Goal: Information Seeking & Learning: Learn about a topic

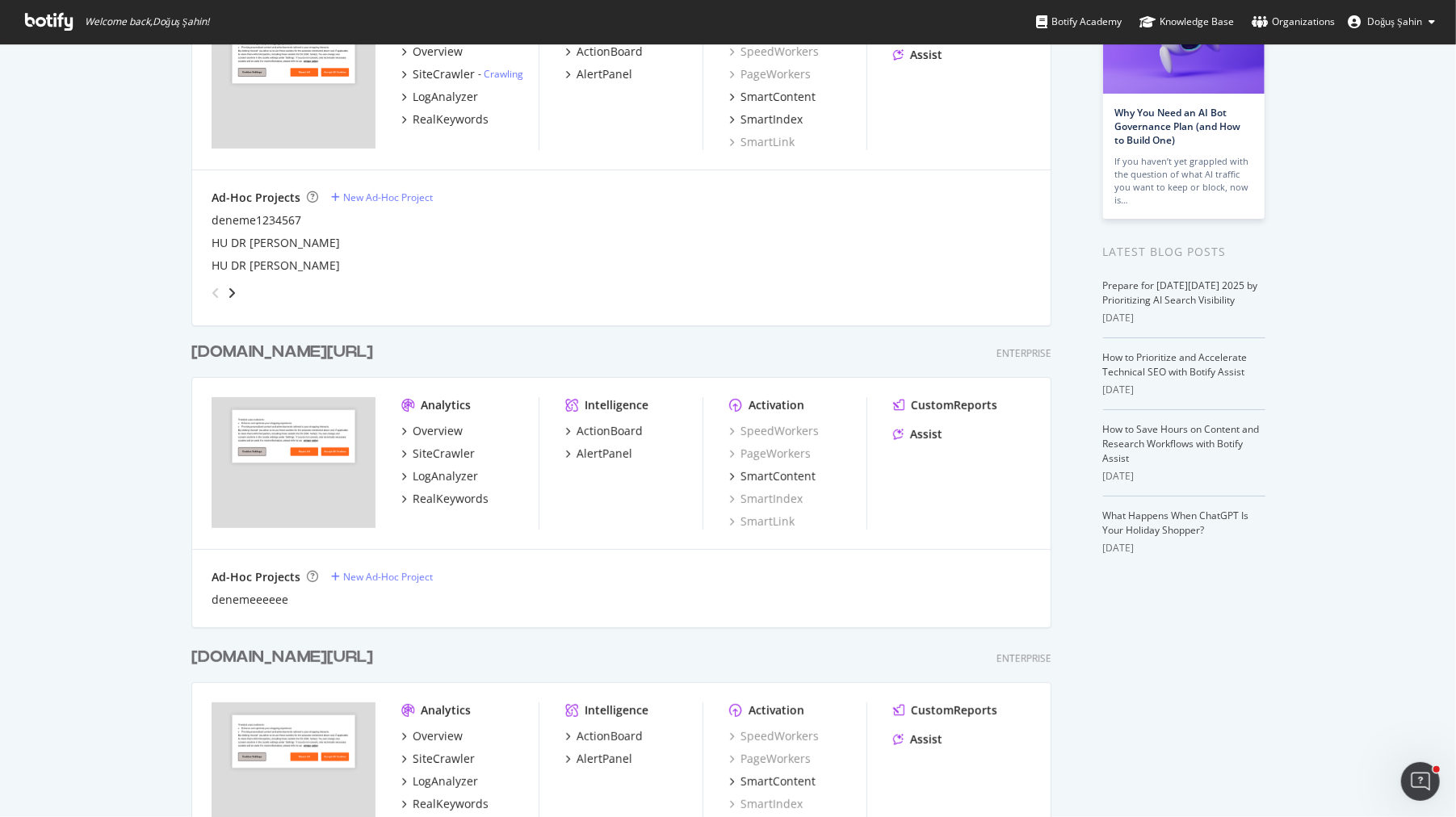
scroll to position [465, 0]
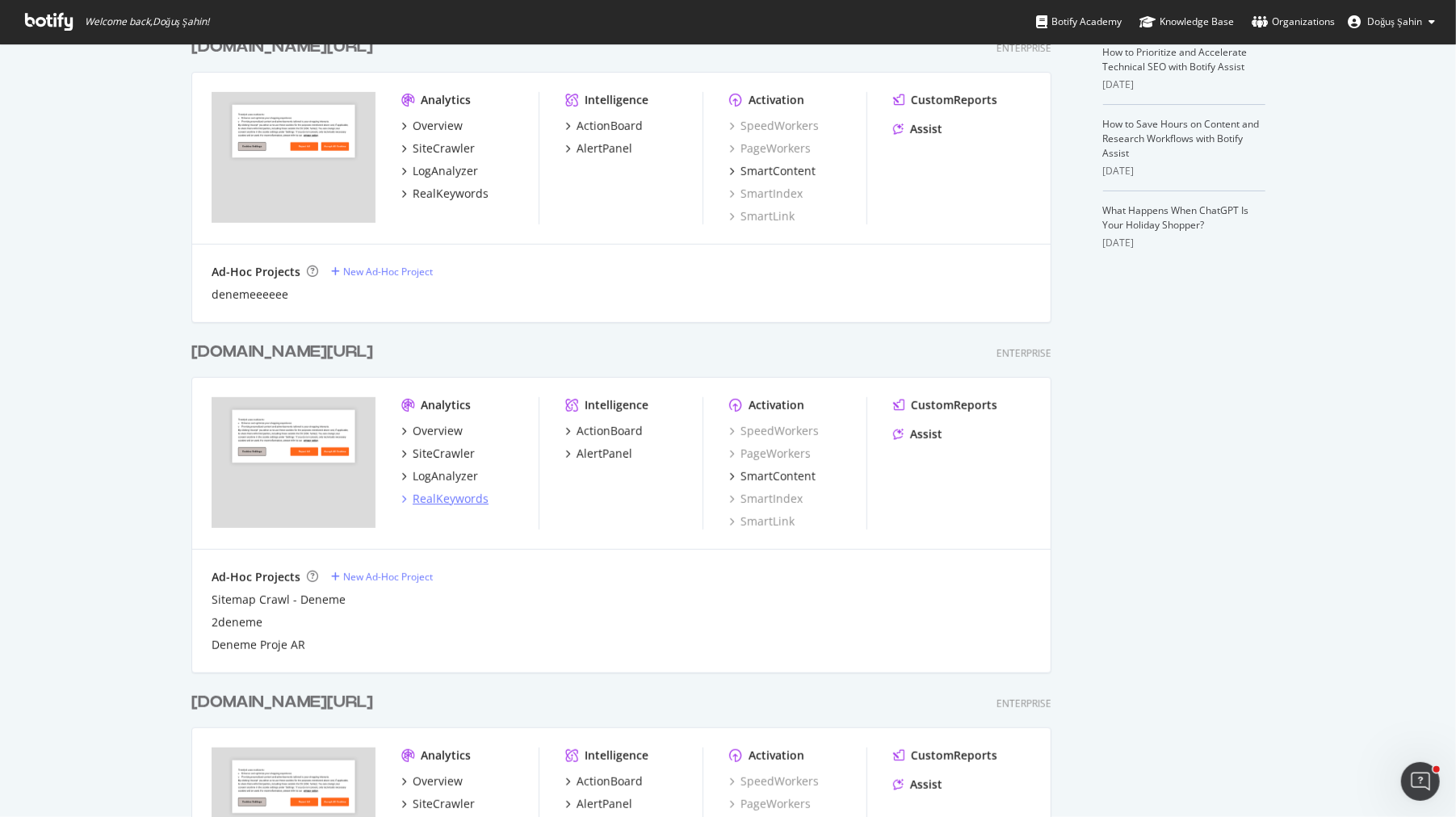
click at [466, 498] on div "RealKeywords" at bounding box center [451, 499] width 76 height 16
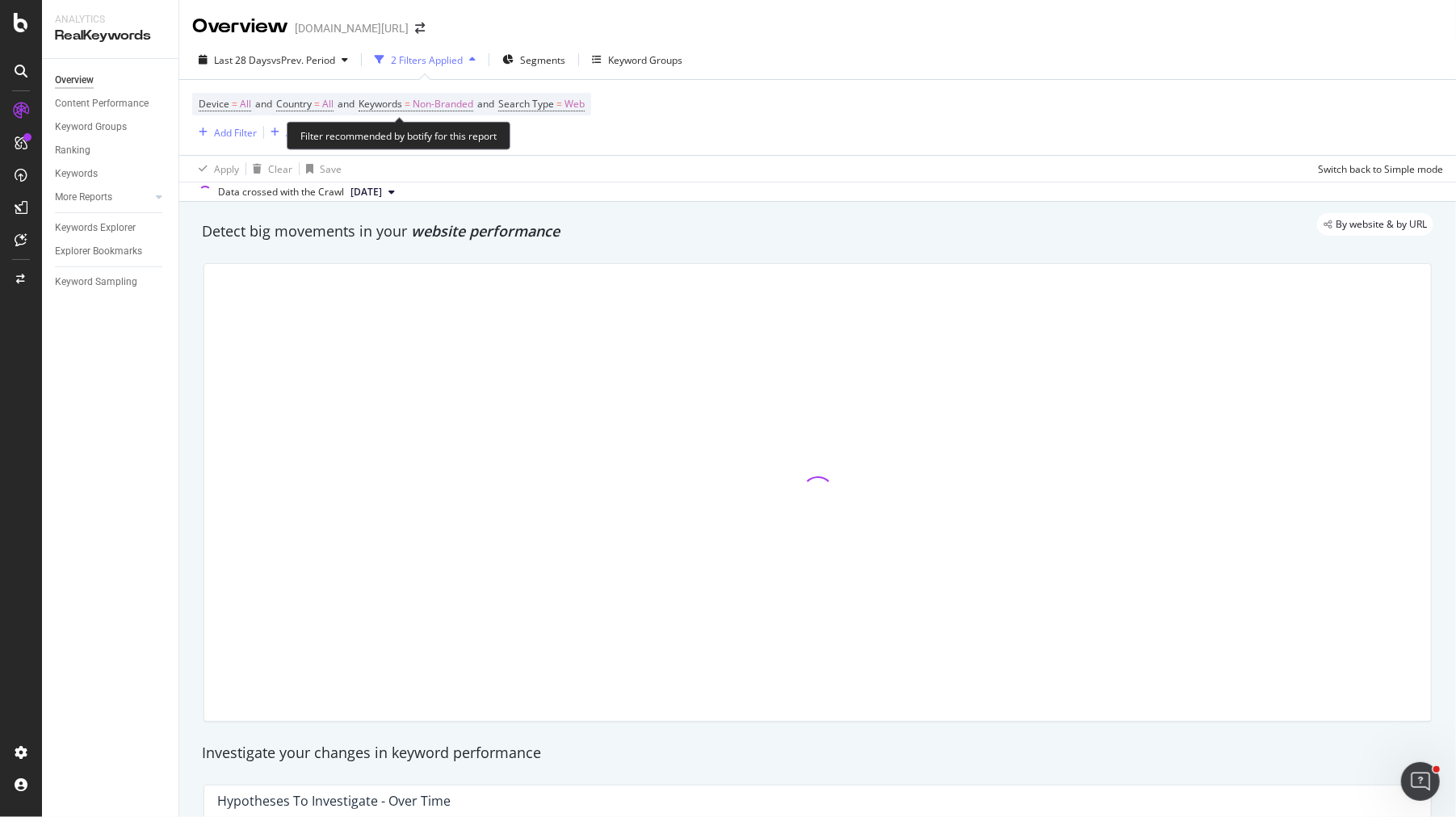
click at [260, 134] on div "Add Filter Add Filter Group" at bounding box center [276, 132] width 167 height 19
click at [236, 132] on div "Add Filter" at bounding box center [235, 133] width 43 height 14
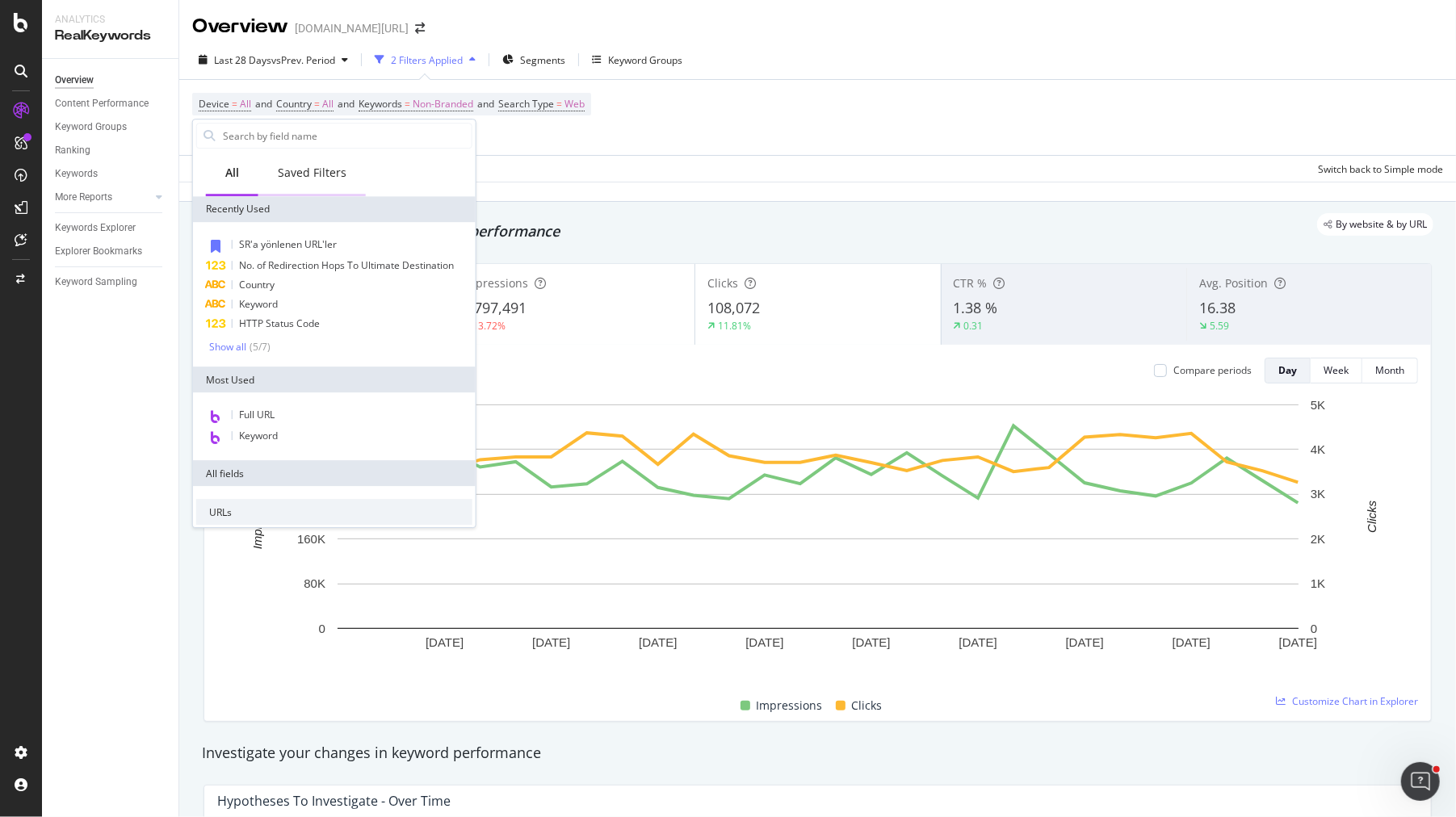
click at [290, 178] on div "Saved Filters" at bounding box center [312, 172] width 68 height 16
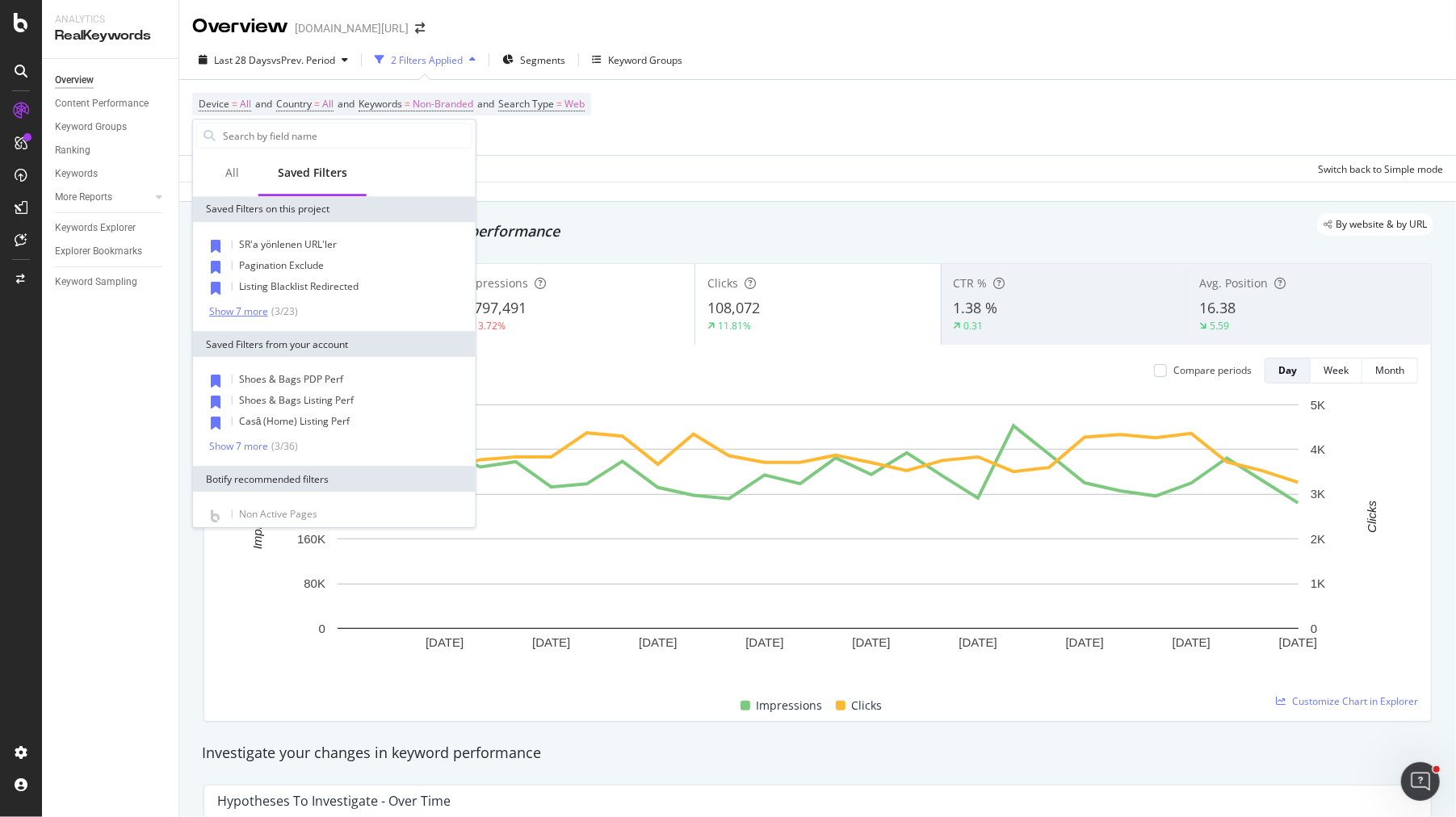
click at [254, 311] on div "Show 7 more" at bounding box center [238, 311] width 59 height 11
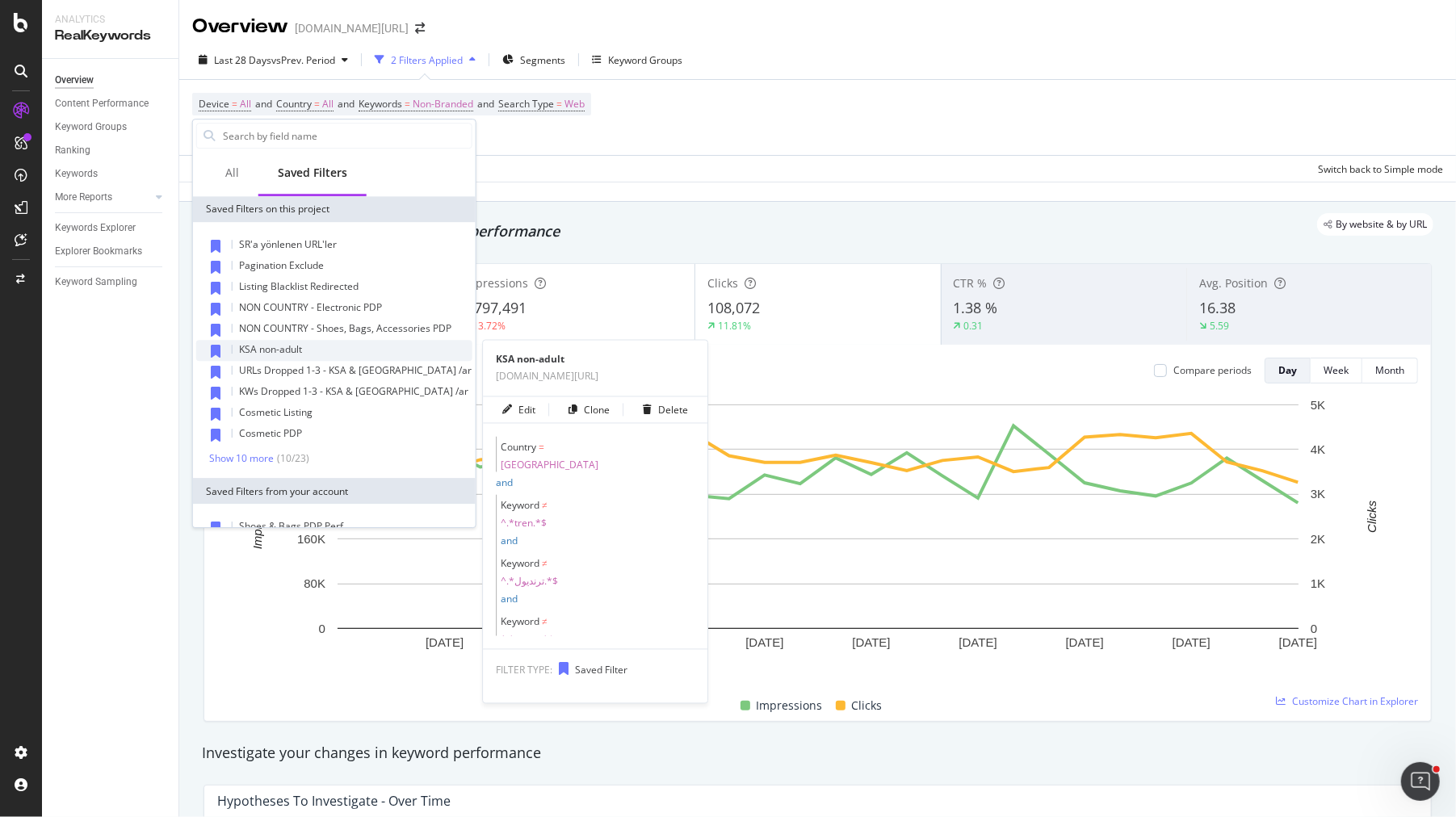
click at [279, 352] on span "KSA non-adult" at bounding box center [270, 349] width 63 height 14
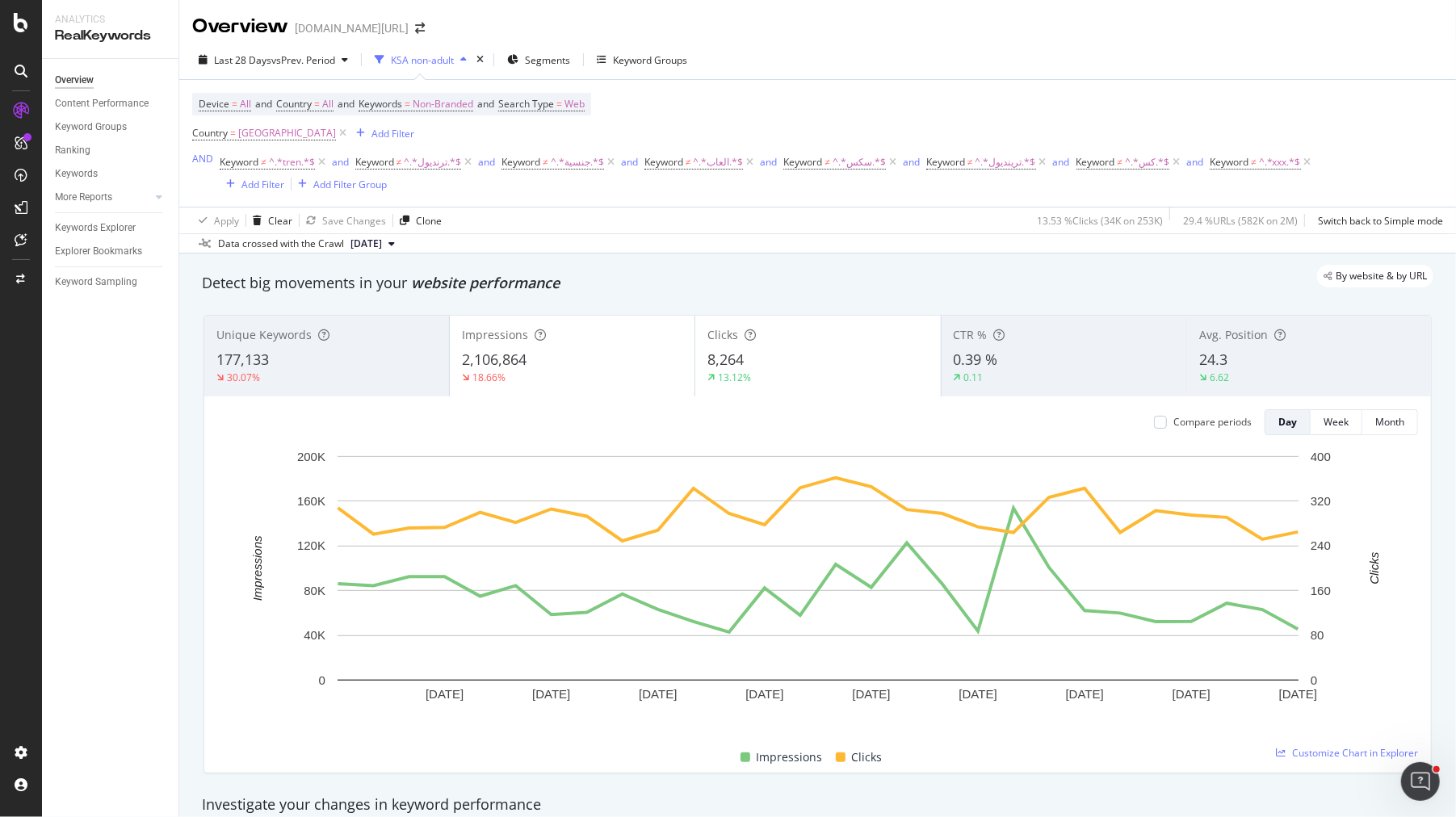
click at [346, 388] on div "Unique Keywords 177,133 30.07%" at bounding box center [326, 355] width 245 height 73
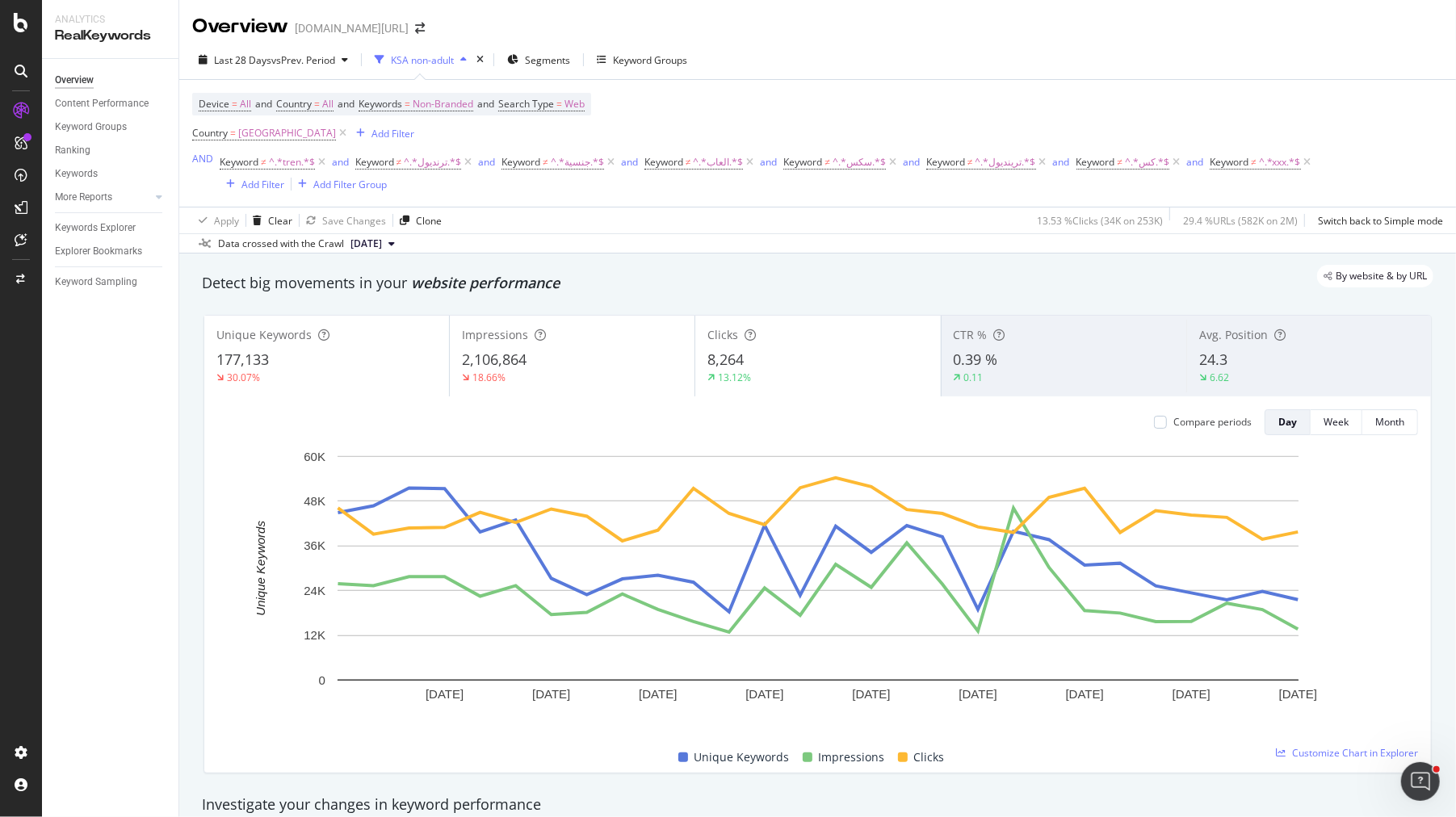
click at [618, 367] on div "2,106,864" at bounding box center [572, 360] width 220 height 21
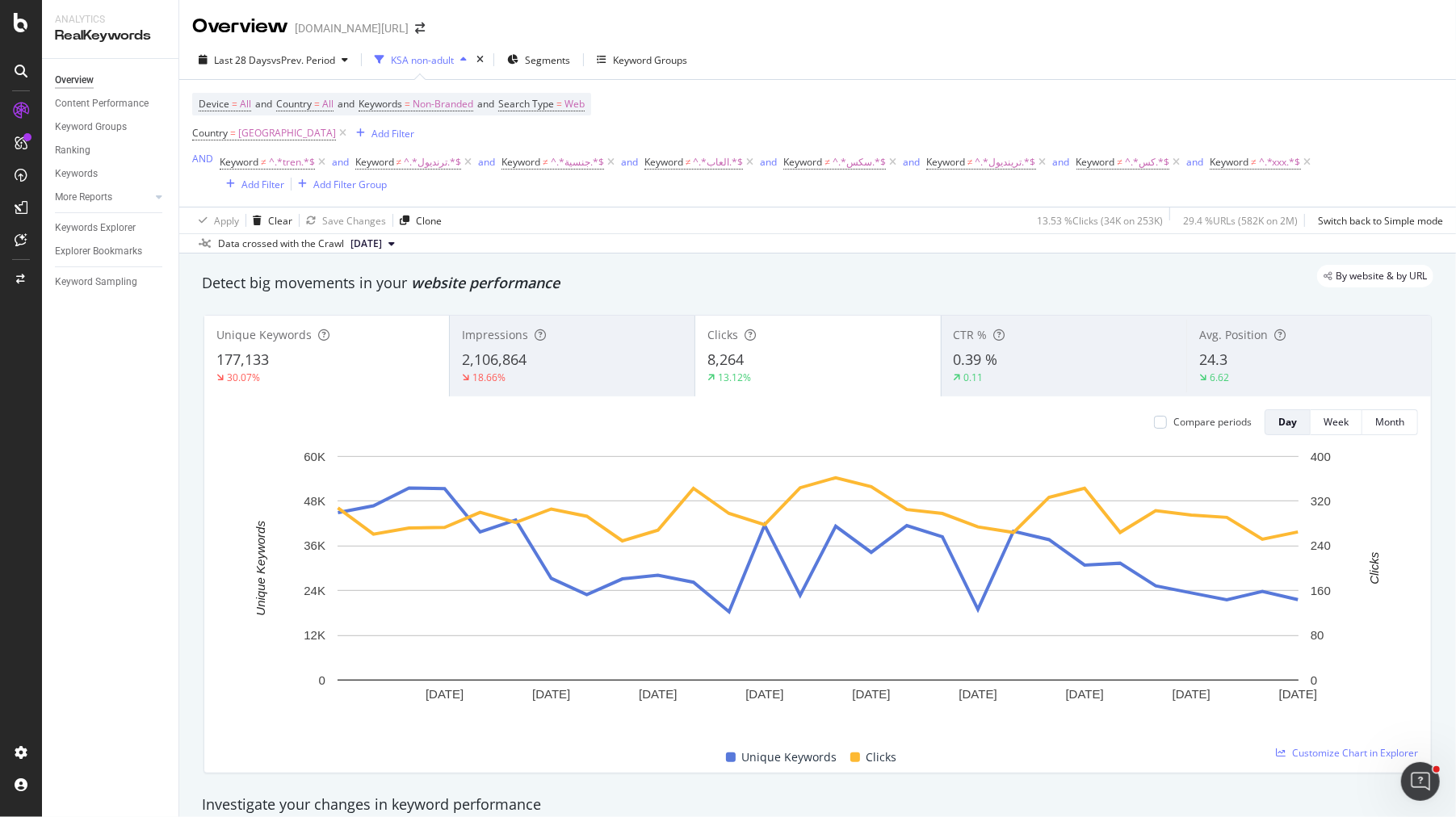
click at [806, 358] on div "8,264" at bounding box center [817, 360] width 220 height 21
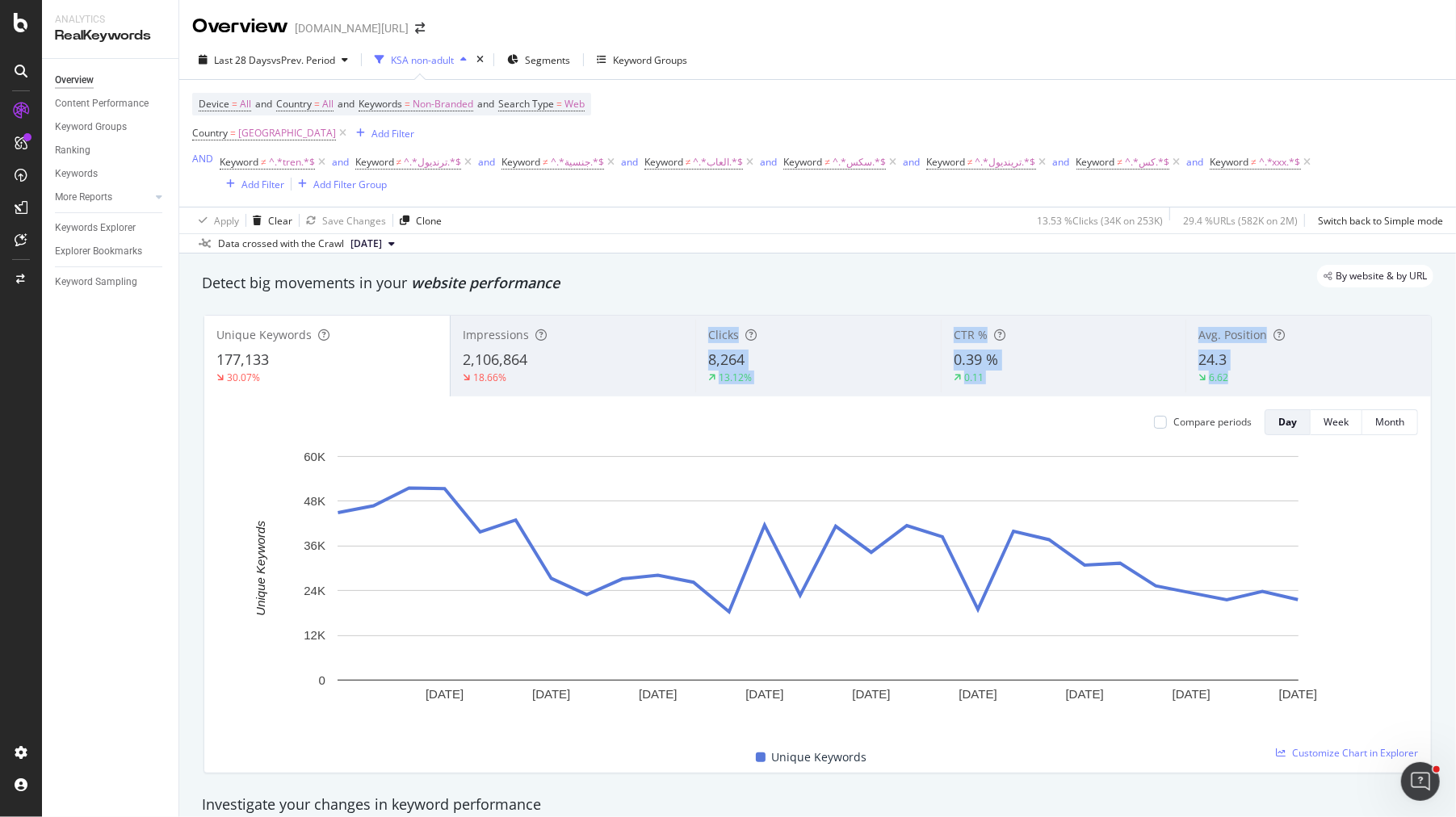
drag, startPoint x: 623, startPoint y: 391, endPoint x: 651, endPoint y: 430, distance: 48.0
click at [651, 430] on div "Unique Keywords 177,133 30.07% Impressions 2,106,864 18.66% Clicks 8,264 13.12%…" at bounding box center [817, 544] width 1227 height 457
click at [790, 367] on div "8,264" at bounding box center [818, 360] width 220 height 21
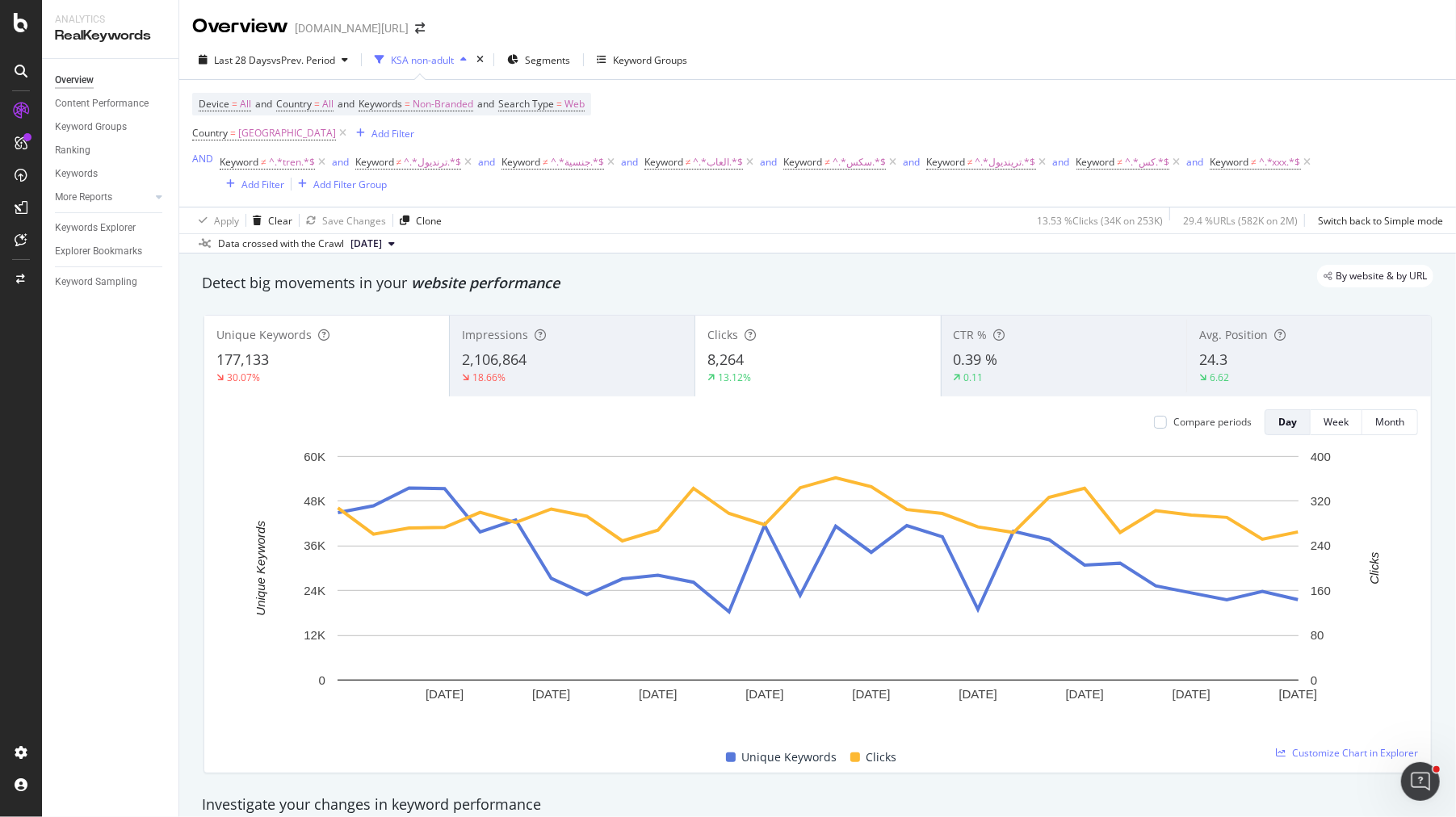
click at [303, 353] on div "177,133" at bounding box center [326, 360] width 220 height 21
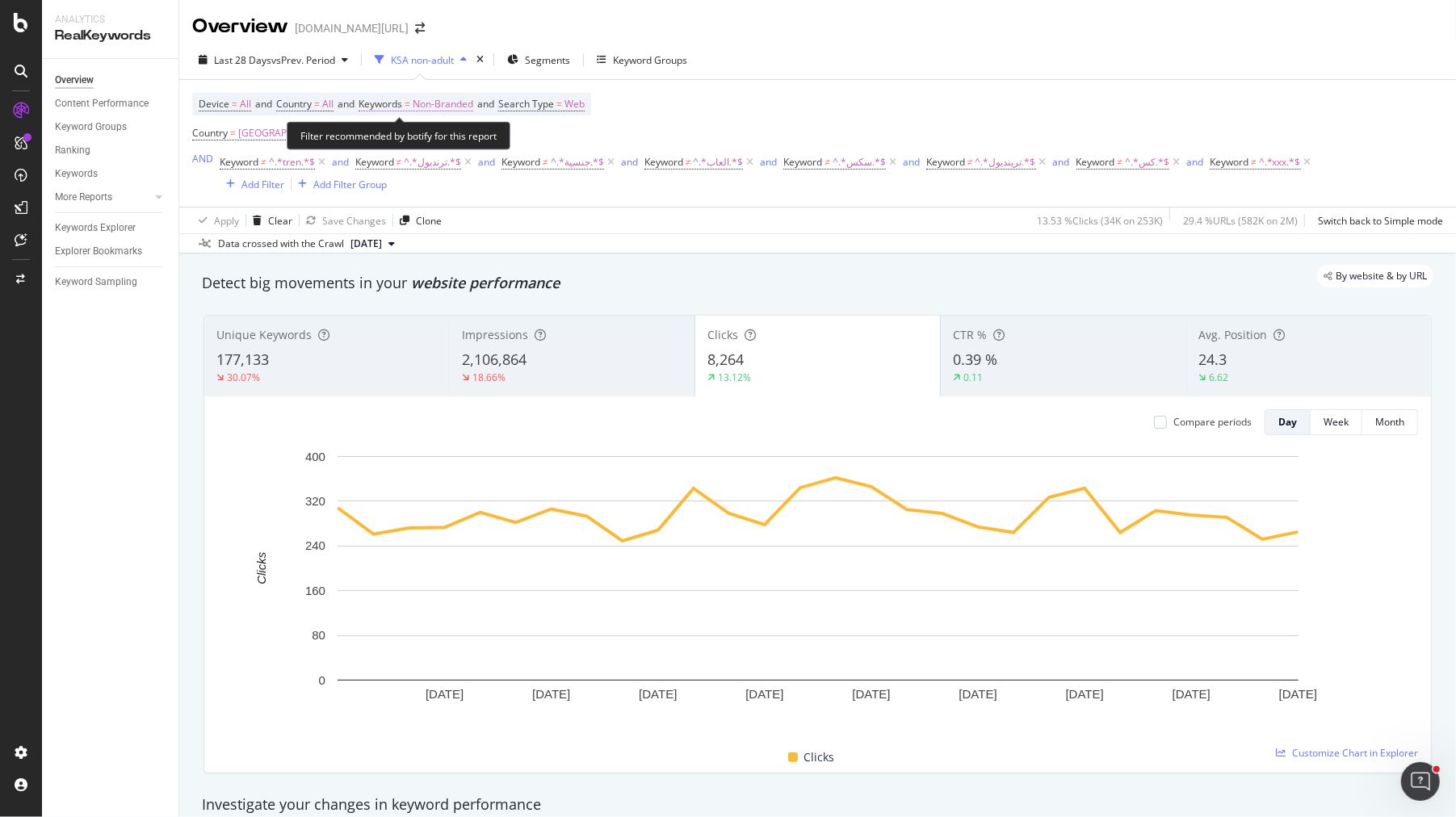
click at [438, 110] on span "Non-Branded" at bounding box center [443, 104] width 60 height 23
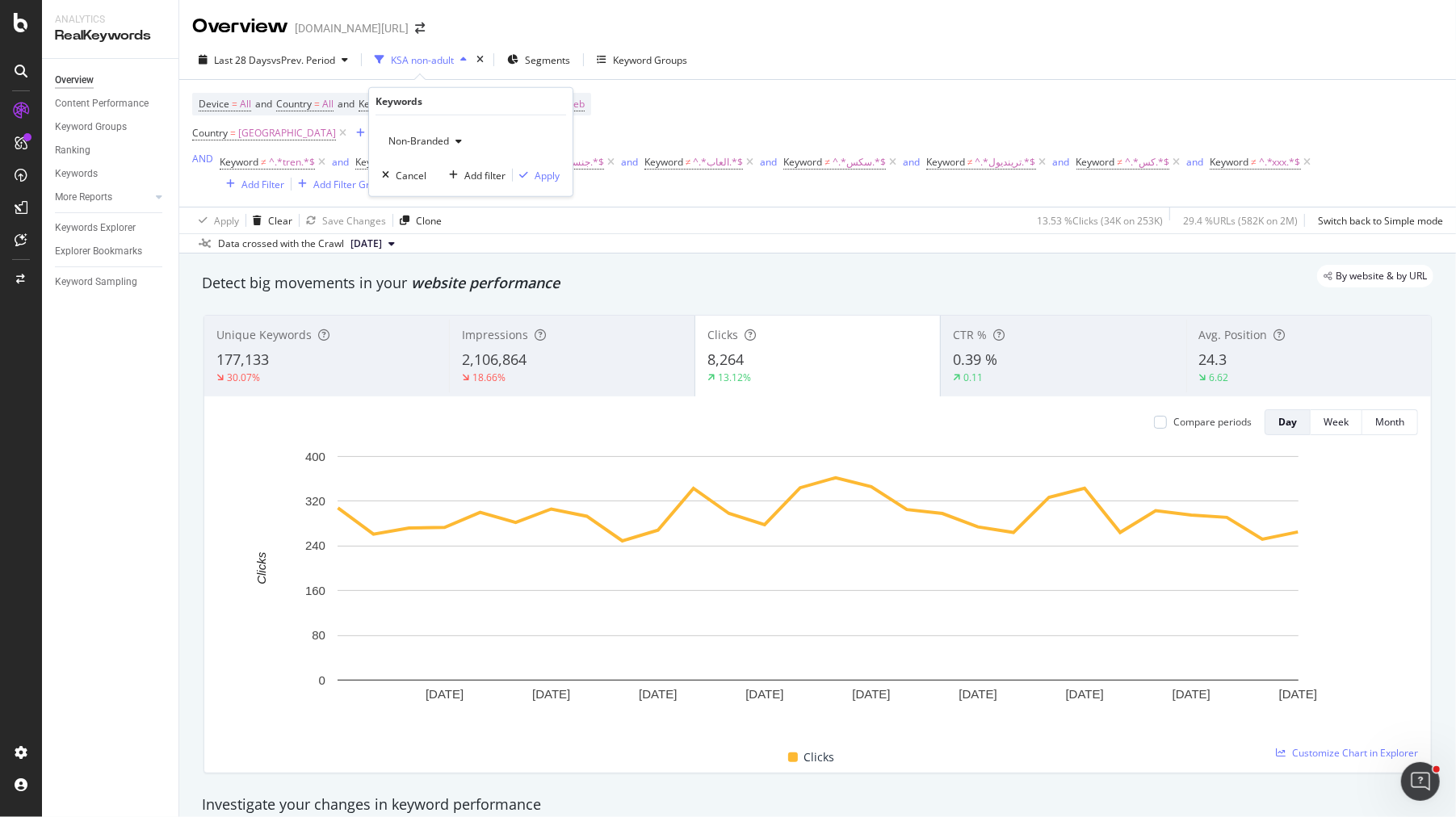
drag, startPoint x: 433, startPoint y: 136, endPoint x: 437, endPoint y: 143, distance: 8.1
click at [433, 136] on span "Non-Branded" at bounding box center [416, 141] width 67 height 14
click at [487, 236] on span "Non-Branded & Anonymized queries" at bounding box center [478, 242] width 164 height 15
click at [555, 176] on div "Apply" at bounding box center [560, 175] width 25 height 14
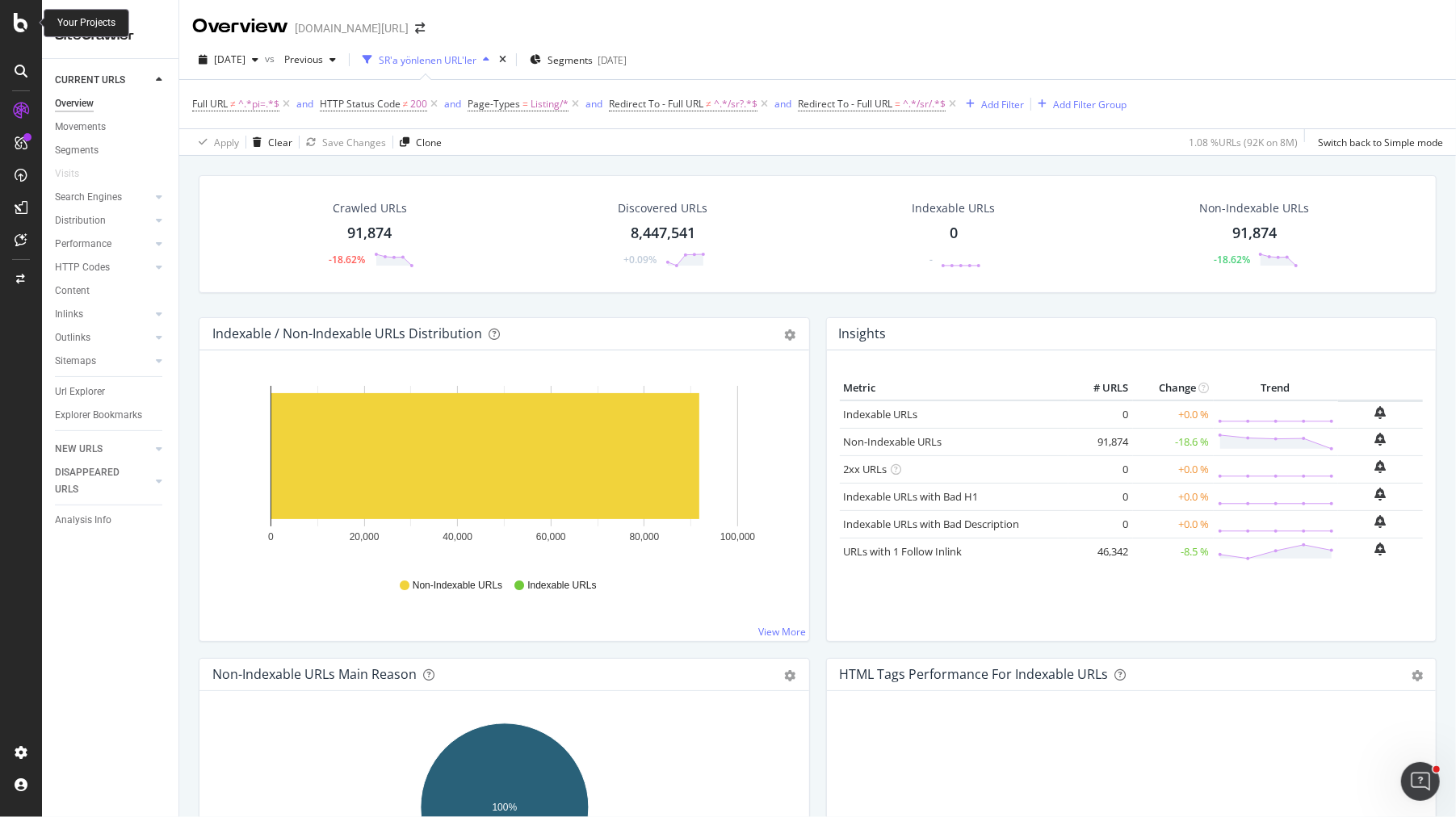
click at [27, 34] on div at bounding box center [21, 408] width 42 height 817
click at [115, 227] on div "Overview SiteCrawler LogAnalyzer RealKeywords EngagementAnalytics" at bounding box center [115, 207] width 110 height 132
click at [116, 235] on div "RealKeywords" at bounding box center [95, 236] width 72 height 16
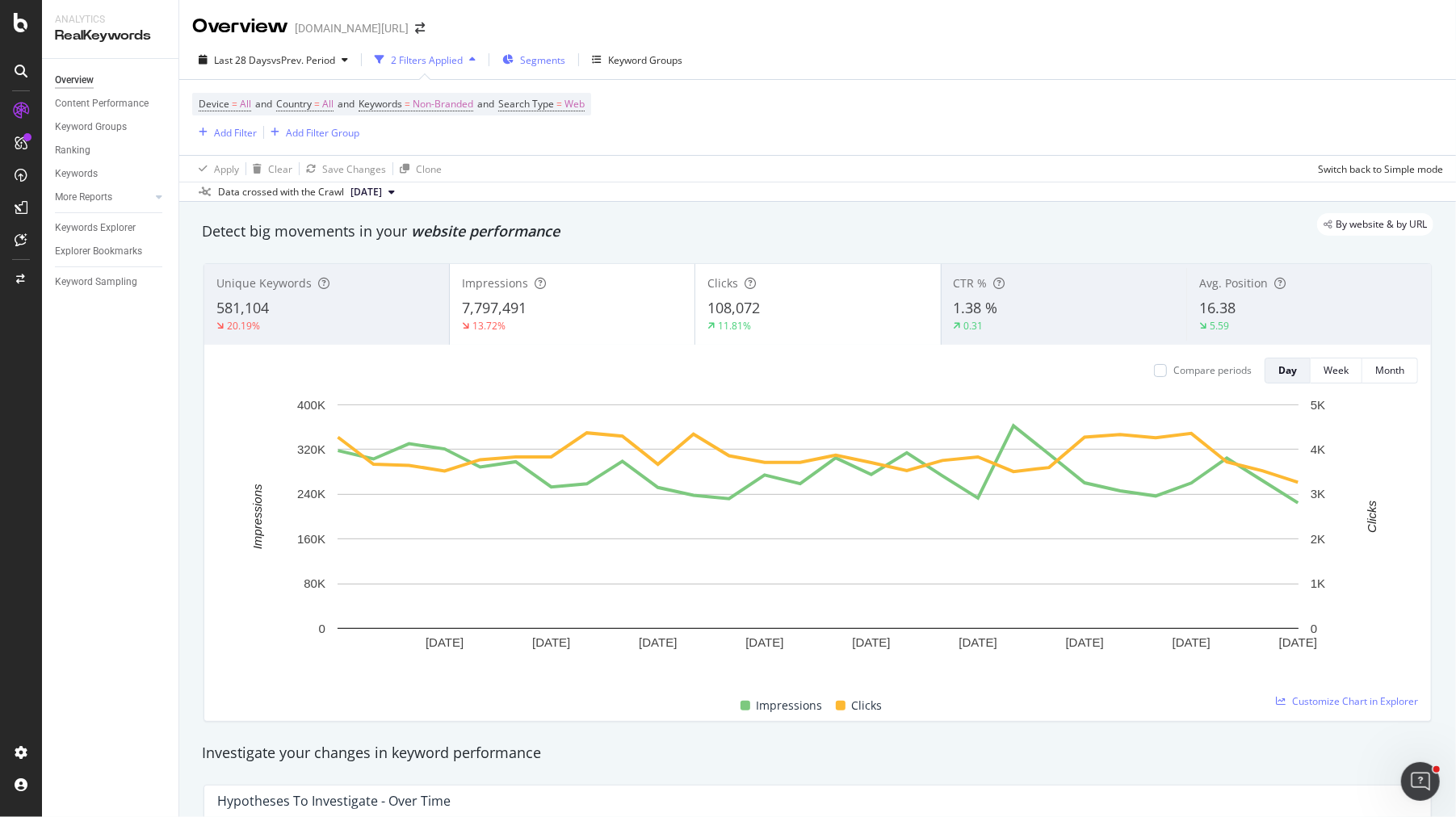
click at [534, 56] on span "Segments" at bounding box center [542, 60] width 46 height 14
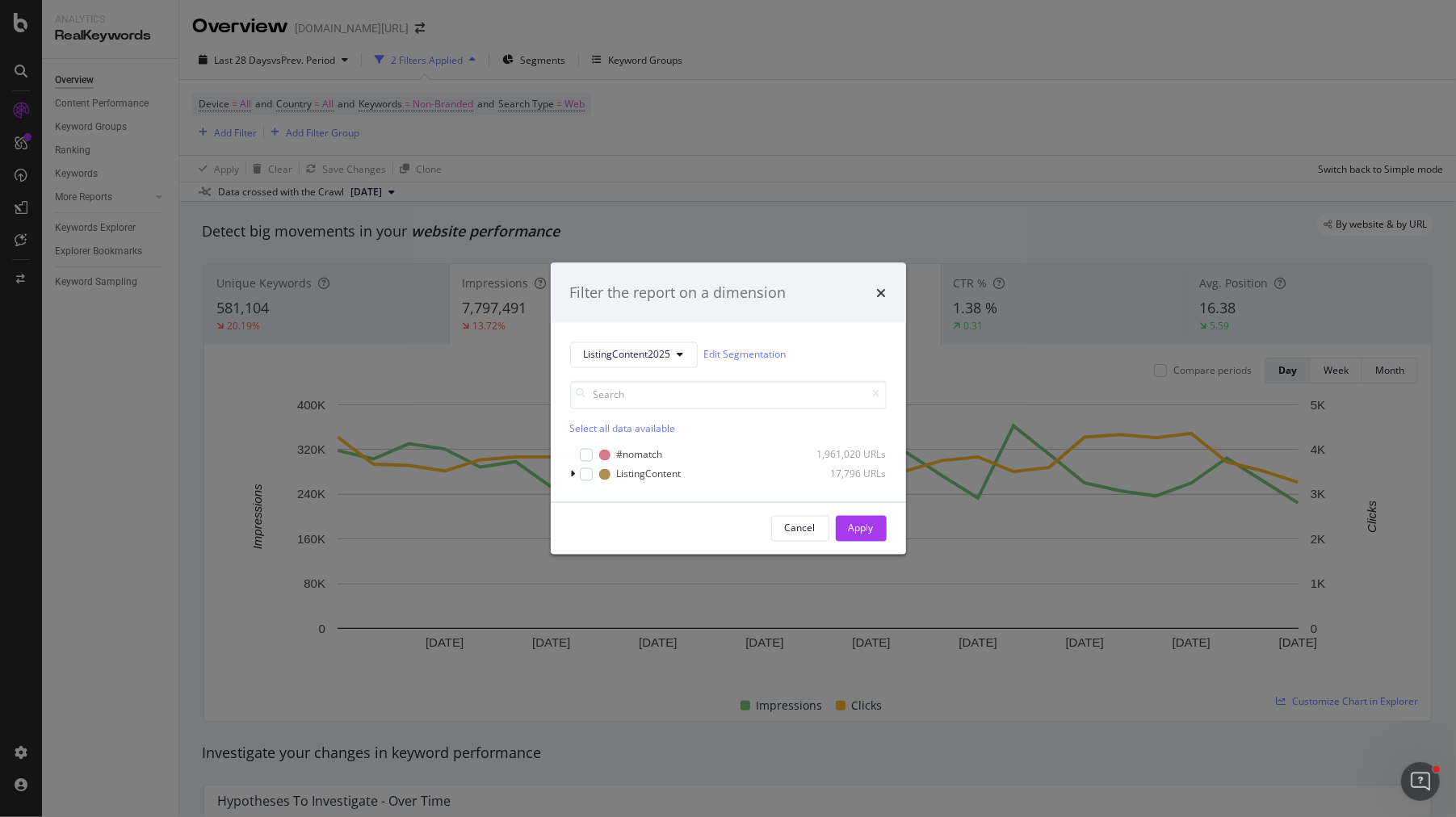
click at [615, 374] on div "Select all data available #nomatch 1,961,020 URLs ListingContent 17,796 URLs" at bounding box center [729, 424] width 317 height 115
click at [675, 633] on div "Filter the report on a dimension ListingContent2025 Edit Segmentation Select al…" at bounding box center [728, 408] width 1456 height 817
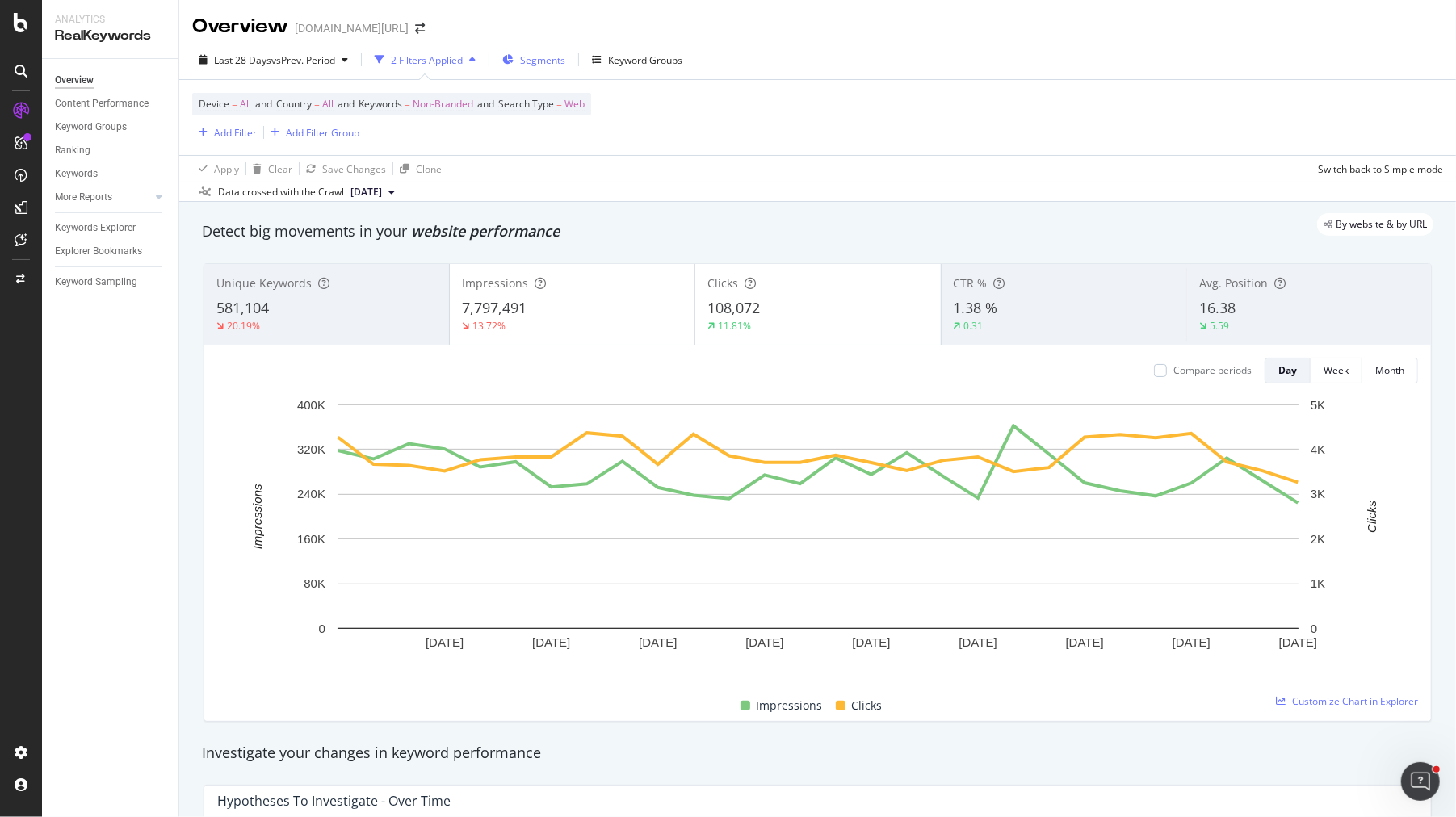
click at [542, 63] on span "Segments" at bounding box center [542, 60] width 46 height 14
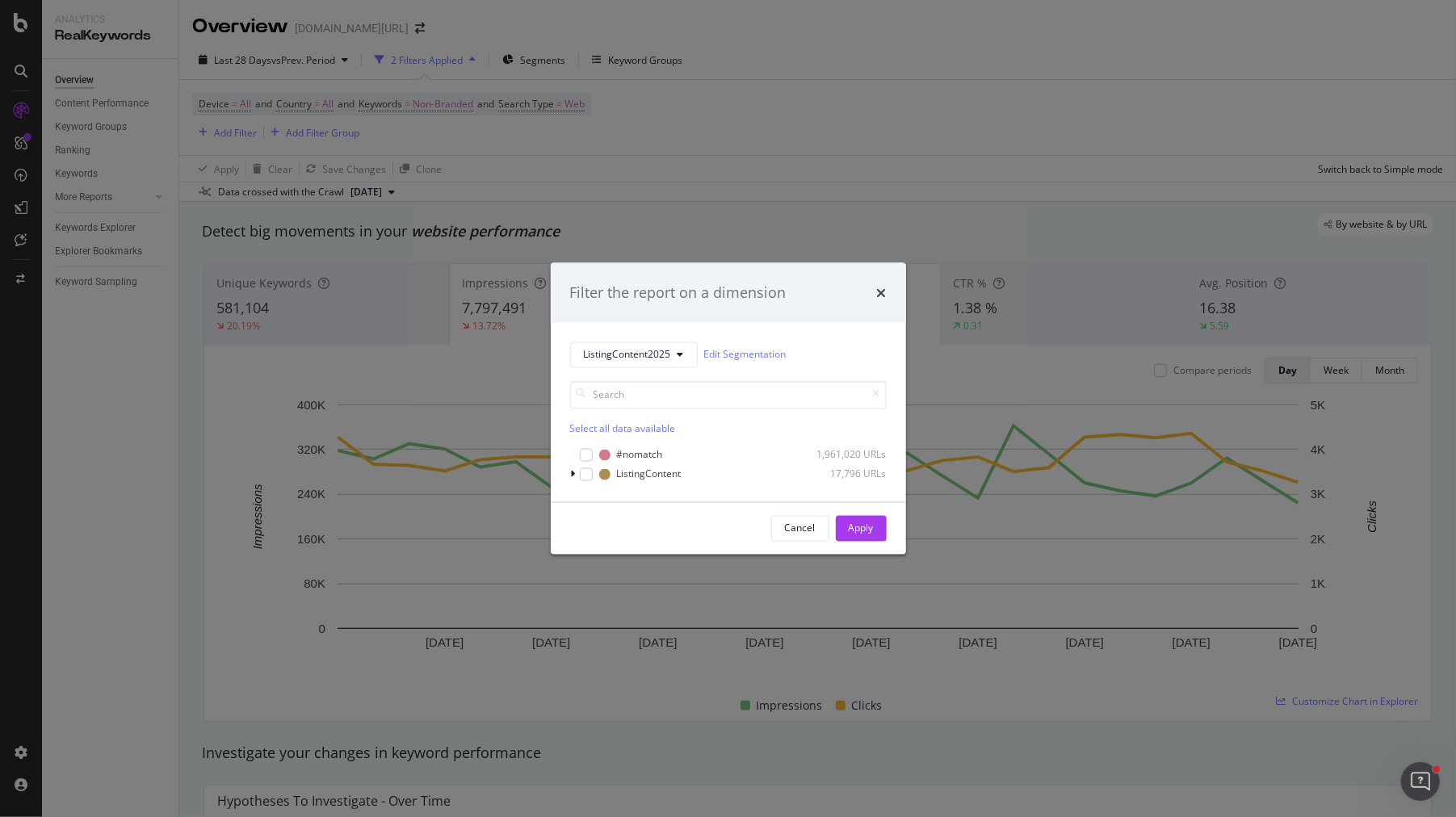
click at [610, 340] on div "ListingContent2025 Edit Segmentation Select all data available #nomatch 1,961,0…" at bounding box center [728, 411] width 355 height 179
click at [573, 470] on icon "modal" at bounding box center [573, 473] width 5 height 10
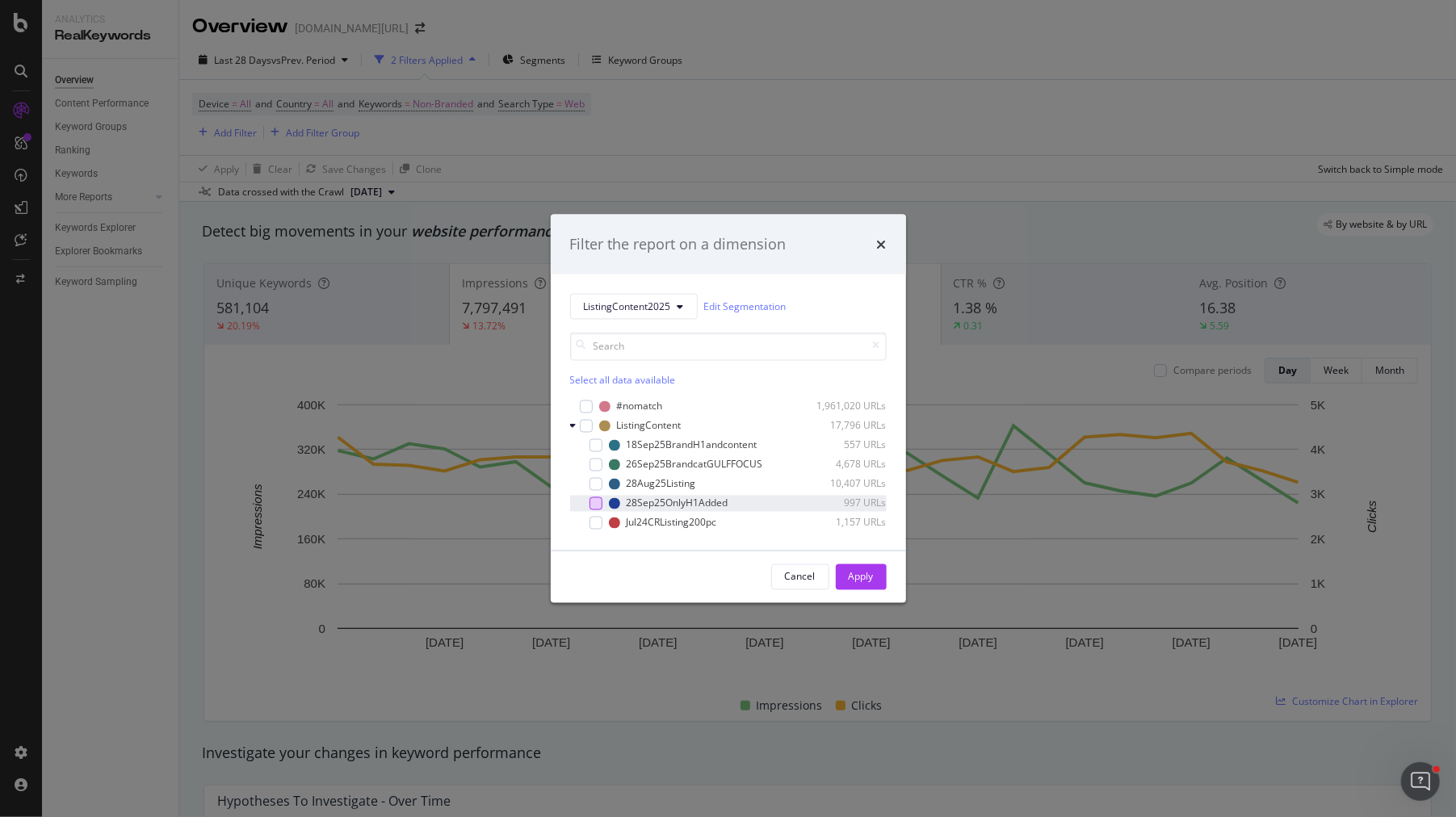
click at [595, 498] on div "modal" at bounding box center [596, 503] width 13 height 13
click at [592, 497] on div "modal" at bounding box center [596, 503] width 13 height 13
click at [592, 461] on div "modal" at bounding box center [596, 464] width 13 height 13
click at [843, 570] on button "Apply" at bounding box center [861, 576] width 51 height 26
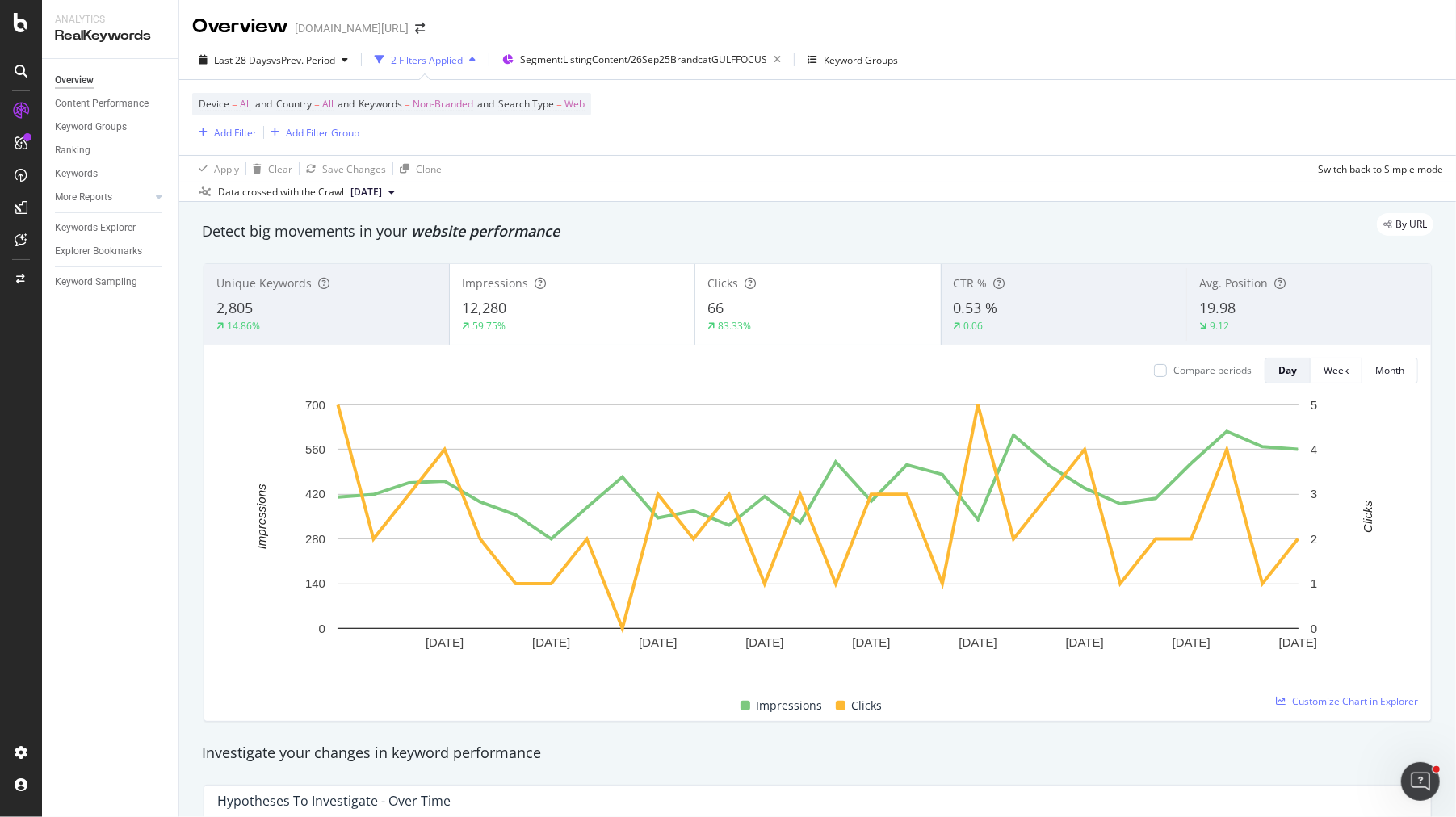
click at [366, 335] on div "Unique Keywords 2,805 14.86%" at bounding box center [326, 304] width 245 height 73
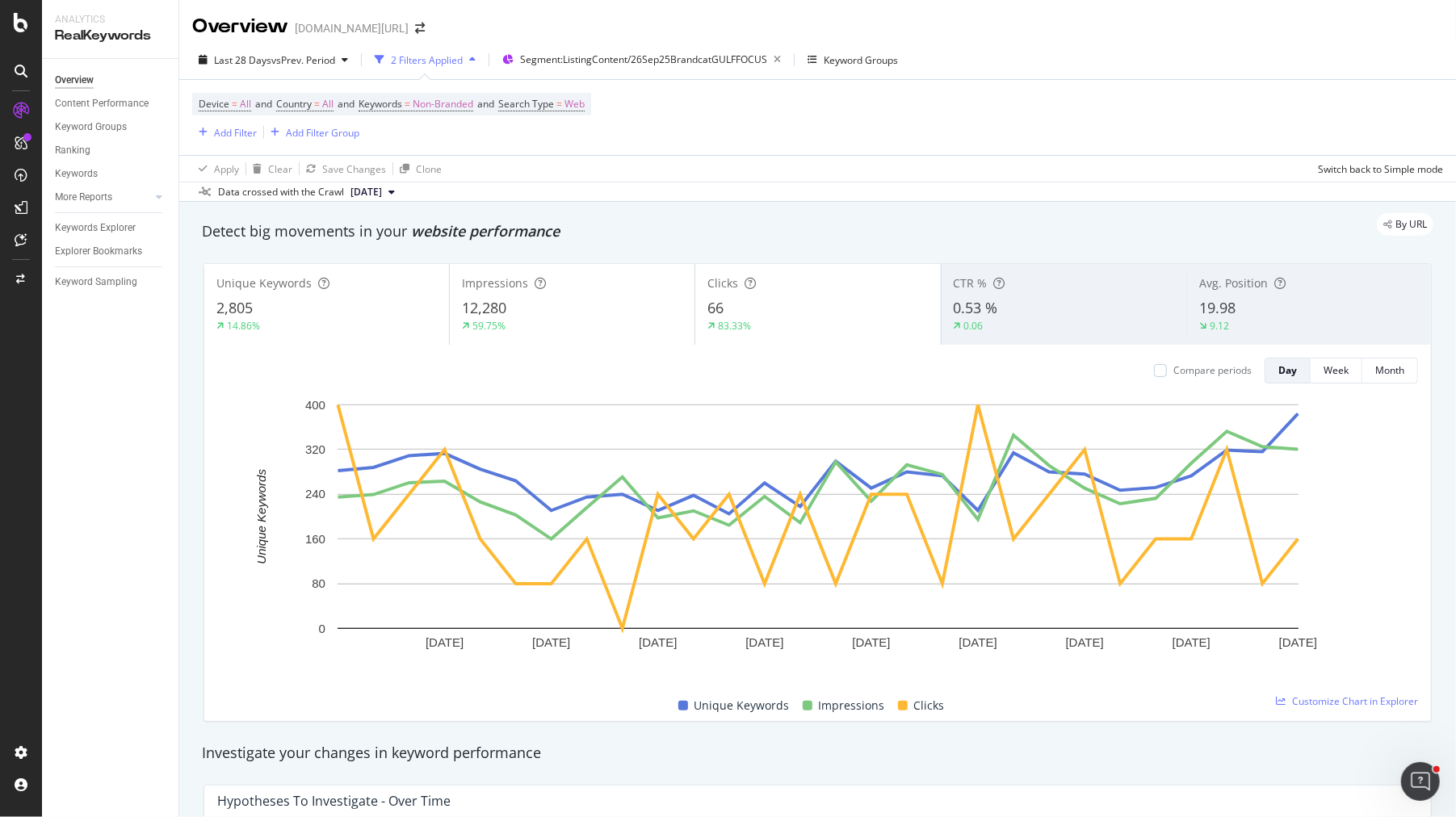
click at [842, 330] on div "83.33%" at bounding box center [817, 326] width 220 height 15
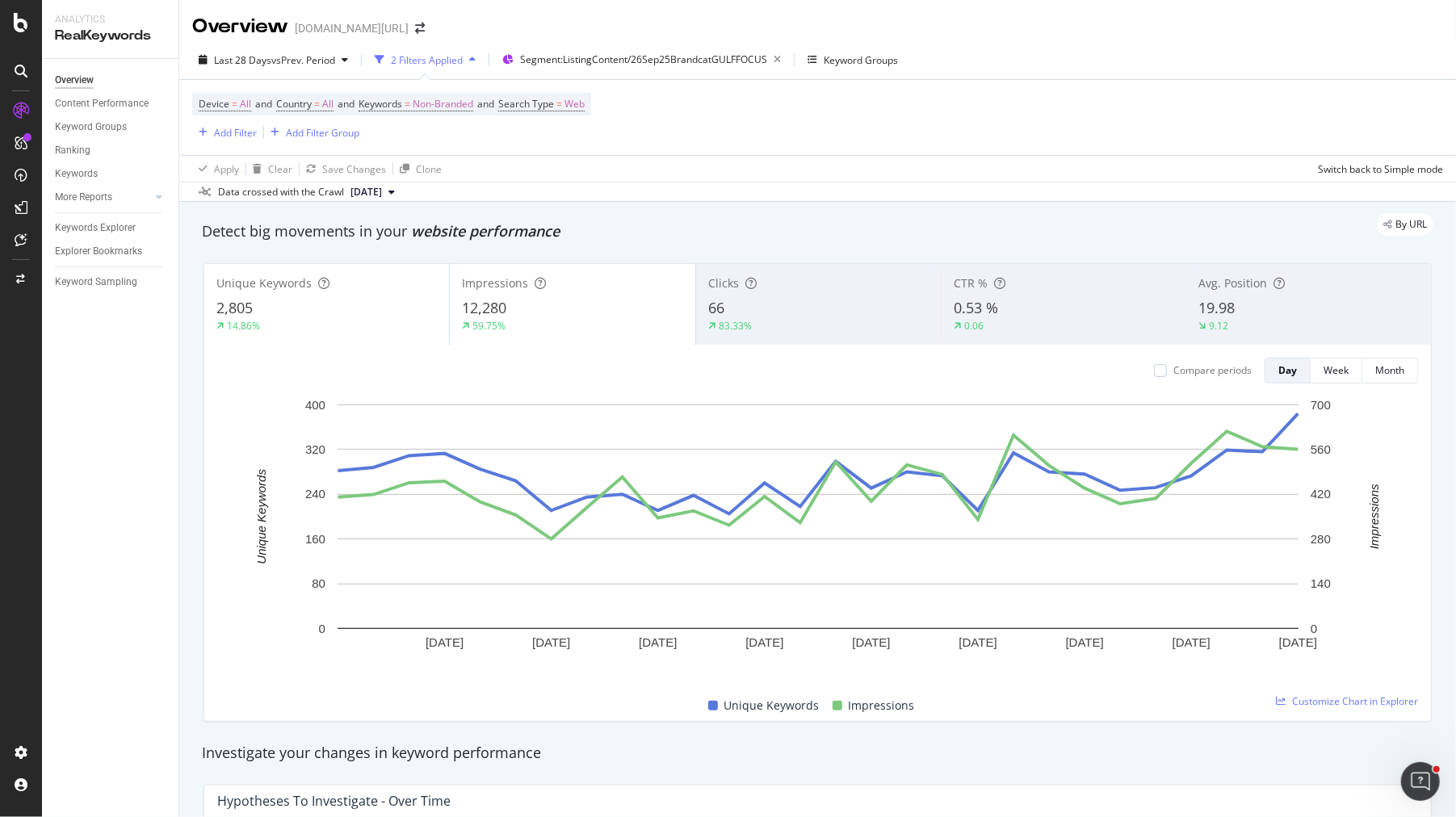
click at [754, 309] on div "66" at bounding box center [818, 309] width 220 height 21
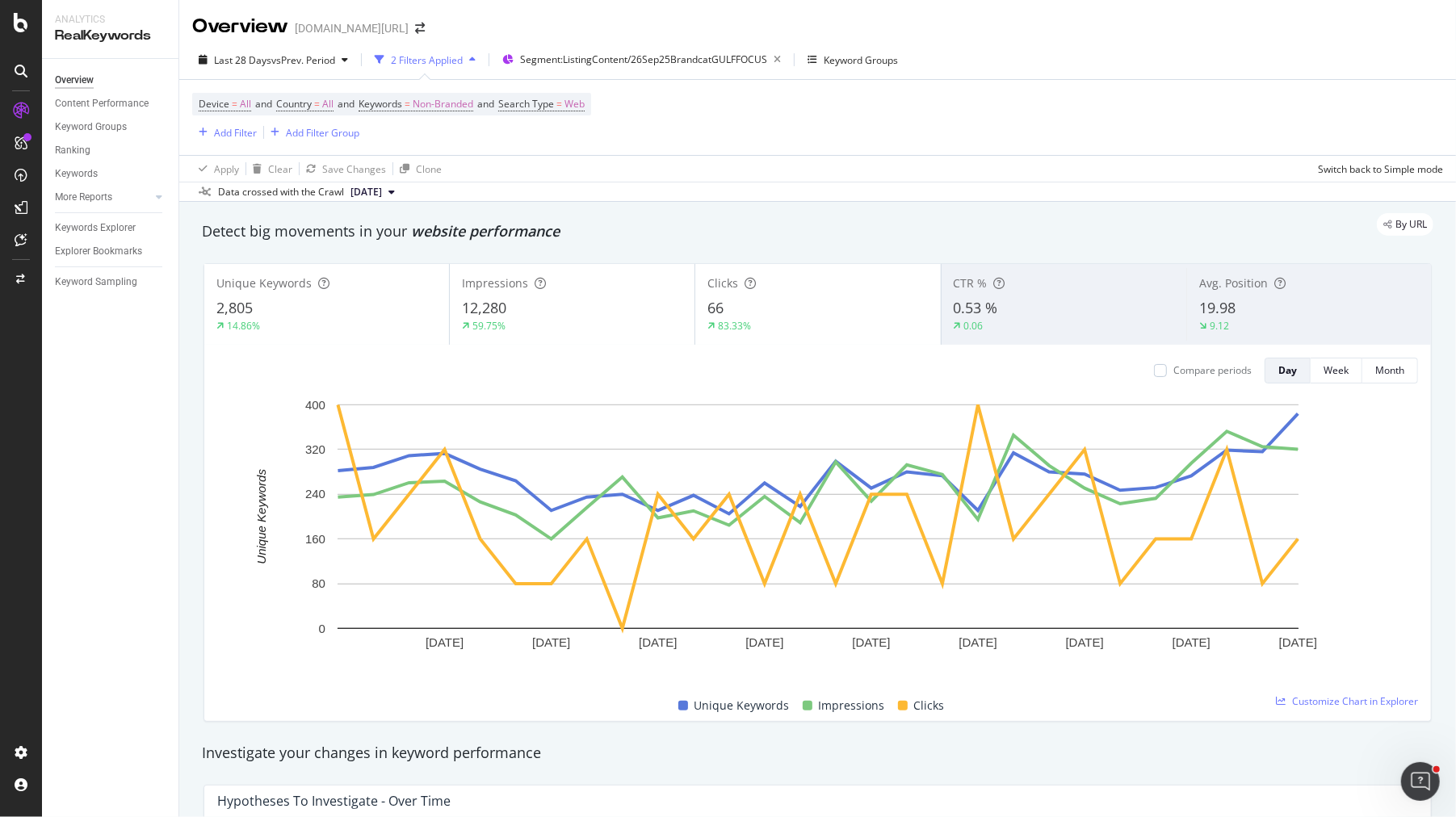
click at [758, 307] on div "66" at bounding box center [817, 309] width 220 height 21
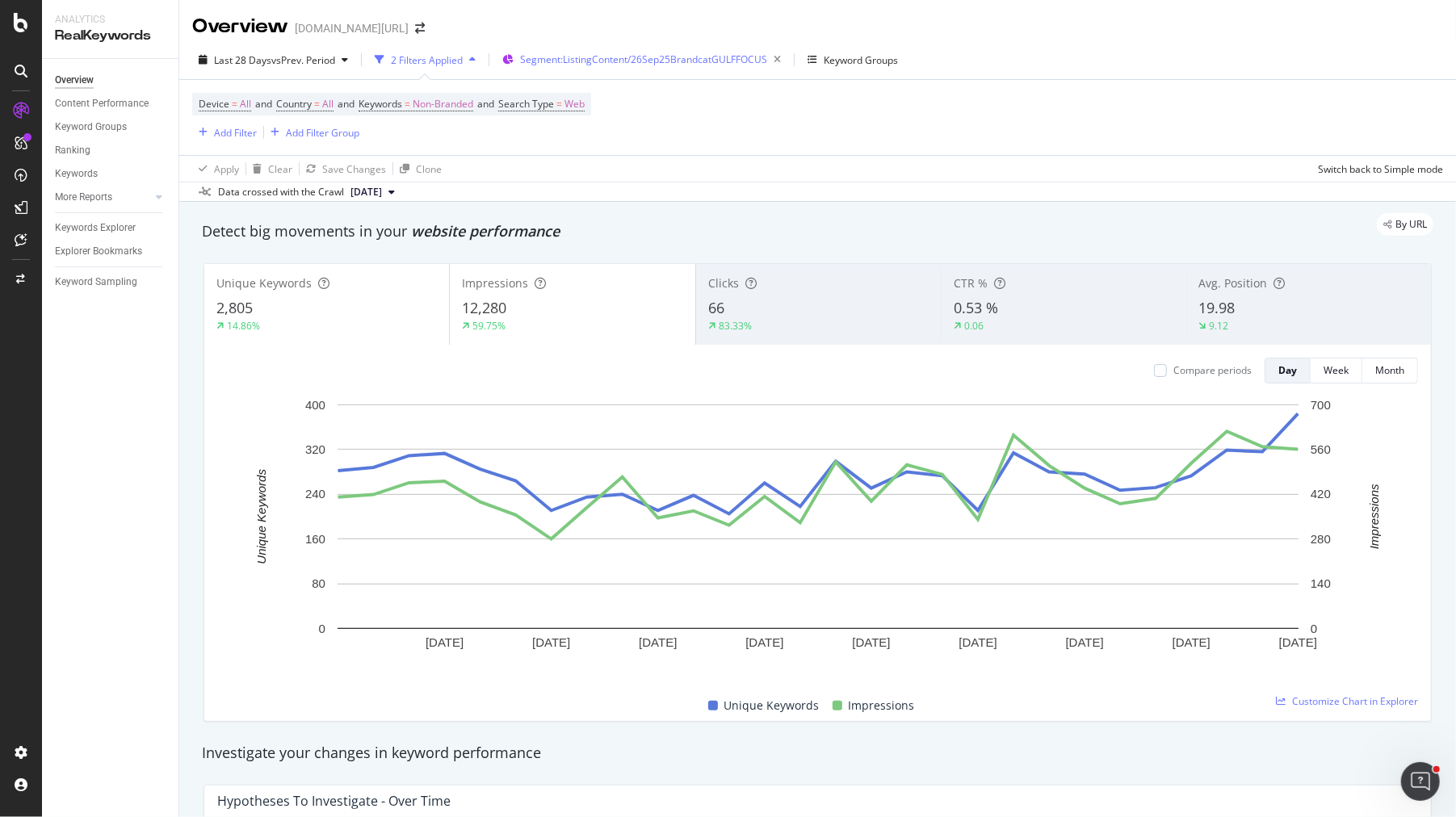
click at [690, 64] on span "Segment: ListingContent/26Sep25BrandcatGULFFOCUS" at bounding box center [643, 59] width 247 height 14
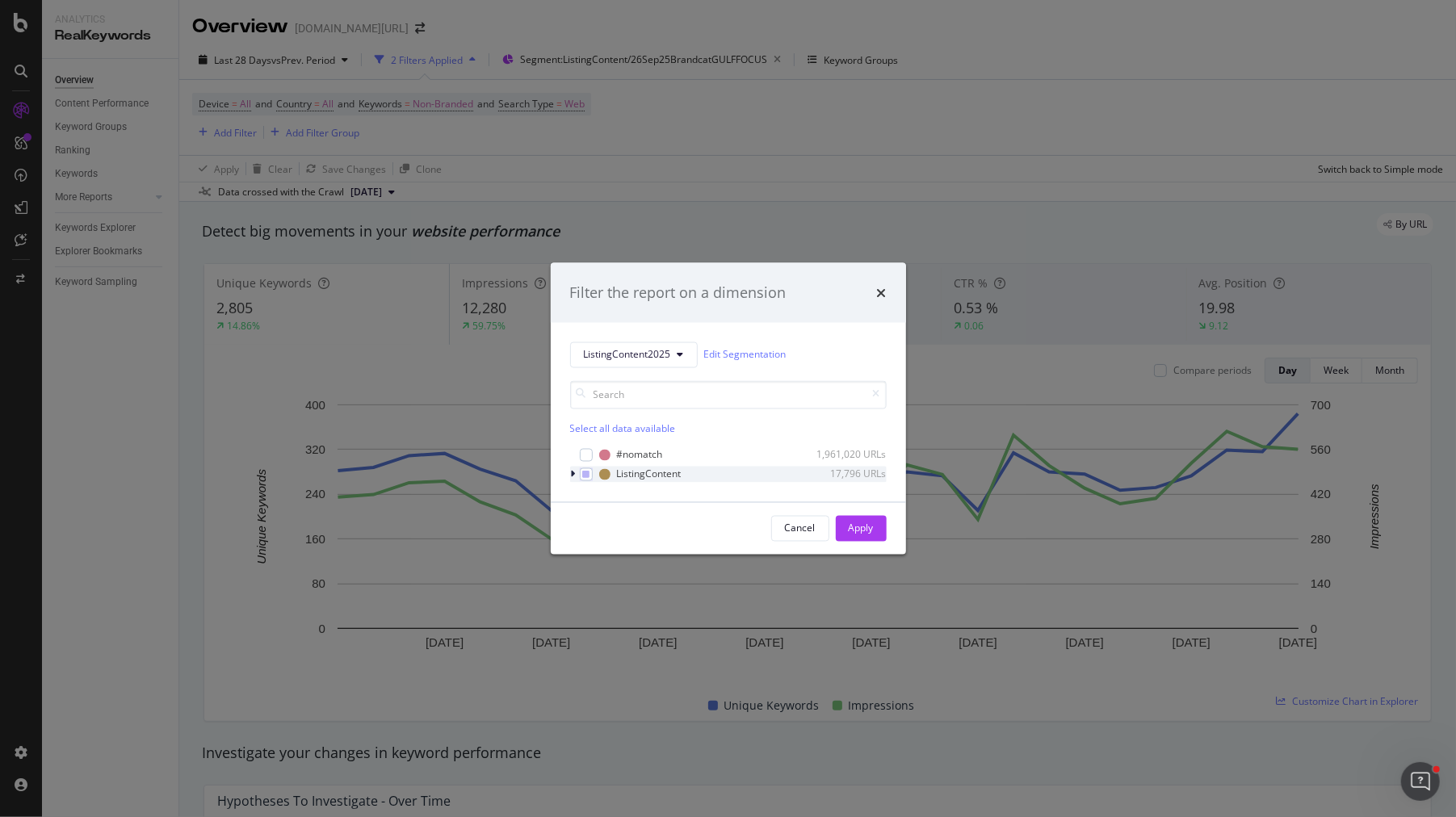
click at [574, 478] on icon "modal" at bounding box center [573, 473] width 5 height 10
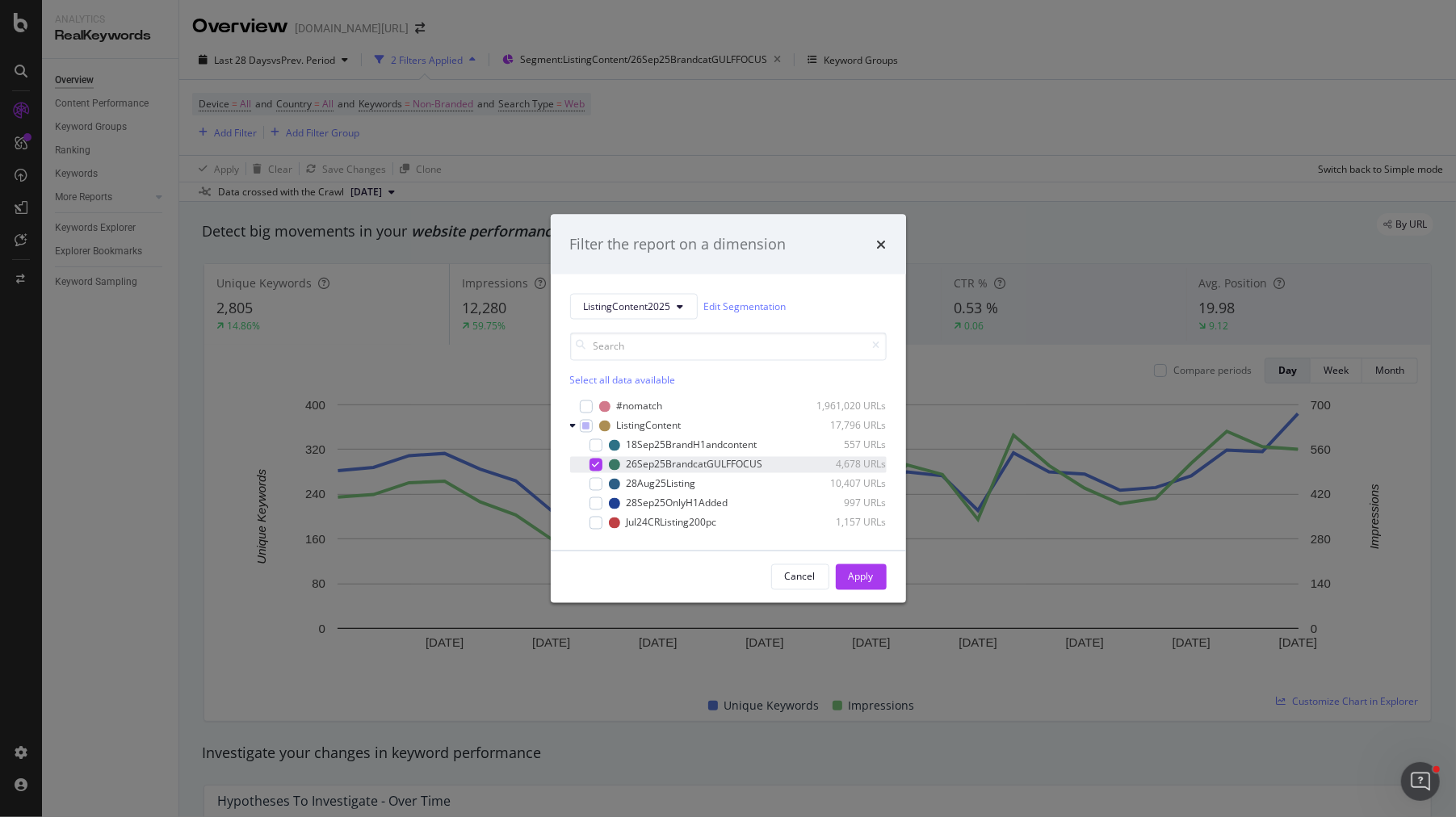
click at [582, 467] on div "modal" at bounding box center [584, 464] width 10 height 16
click at [592, 504] on div "modal" at bounding box center [596, 503] width 13 height 13
click at [864, 576] on div "Apply" at bounding box center [861, 577] width 25 height 14
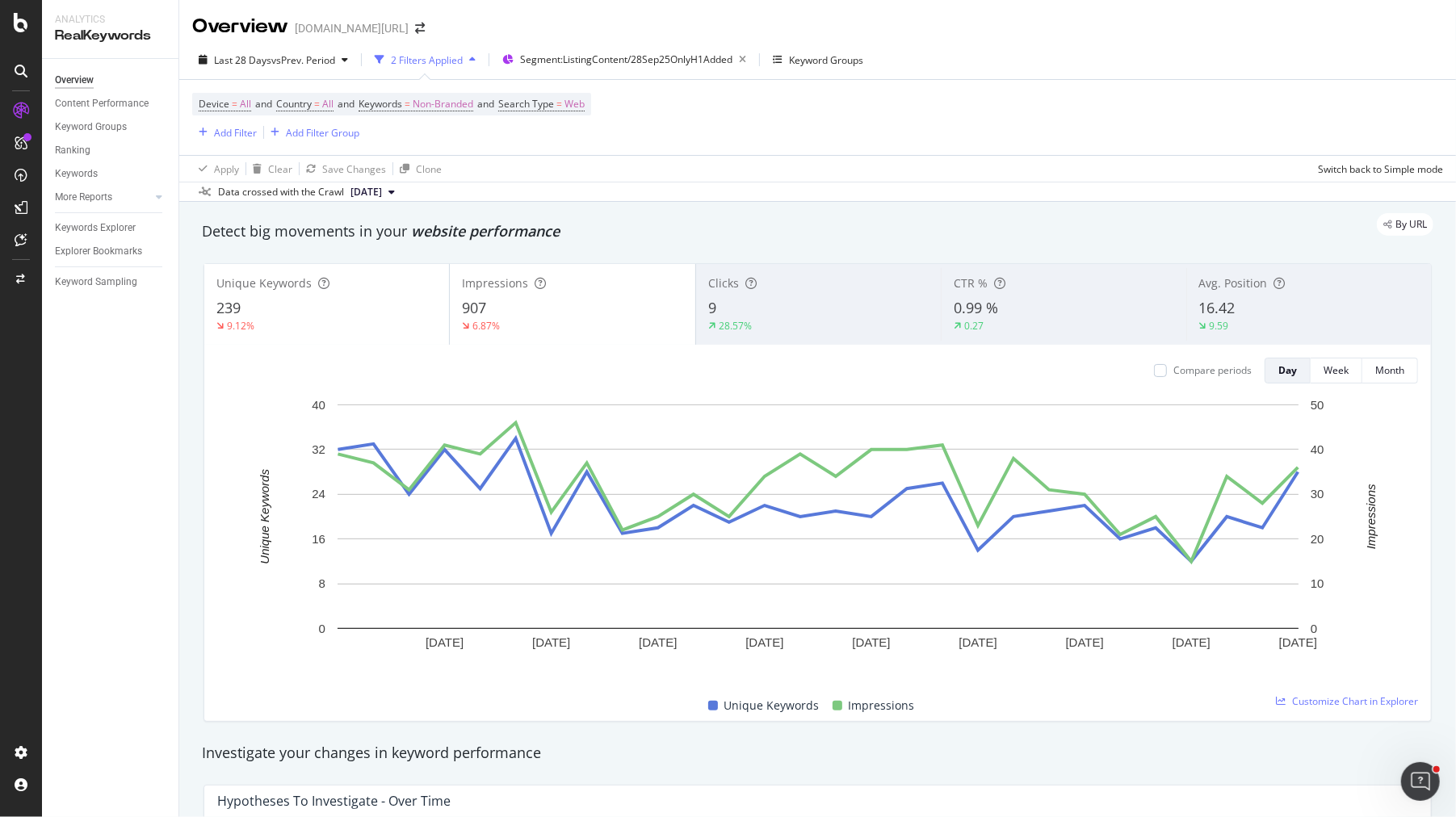
click at [337, 302] on div "239" at bounding box center [326, 309] width 220 height 21
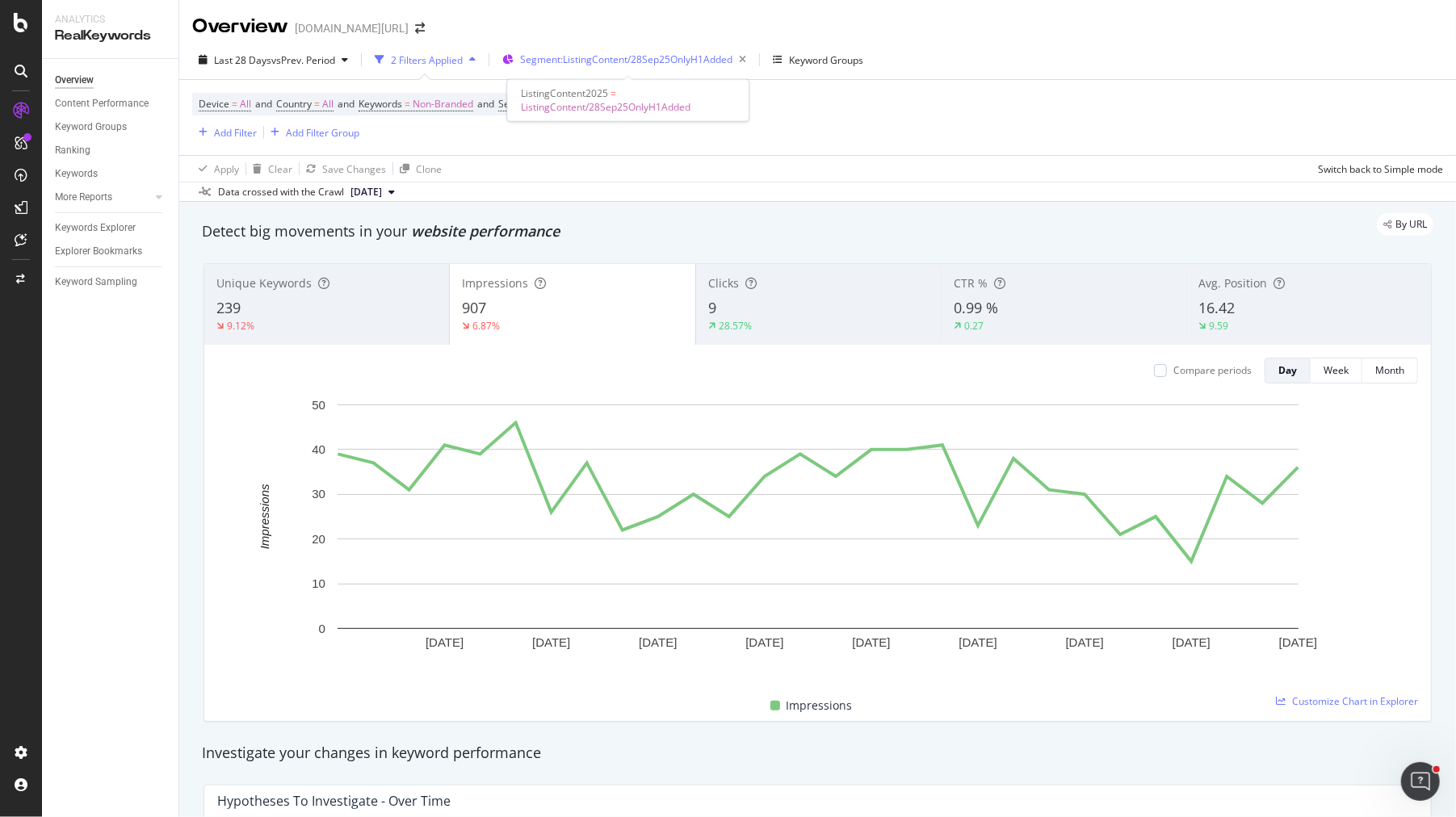
click at [694, 68] on div "Segment: ListingContent/28Sep25OnlyH1Added" at bounding box center [636, 59] width 233 height 23
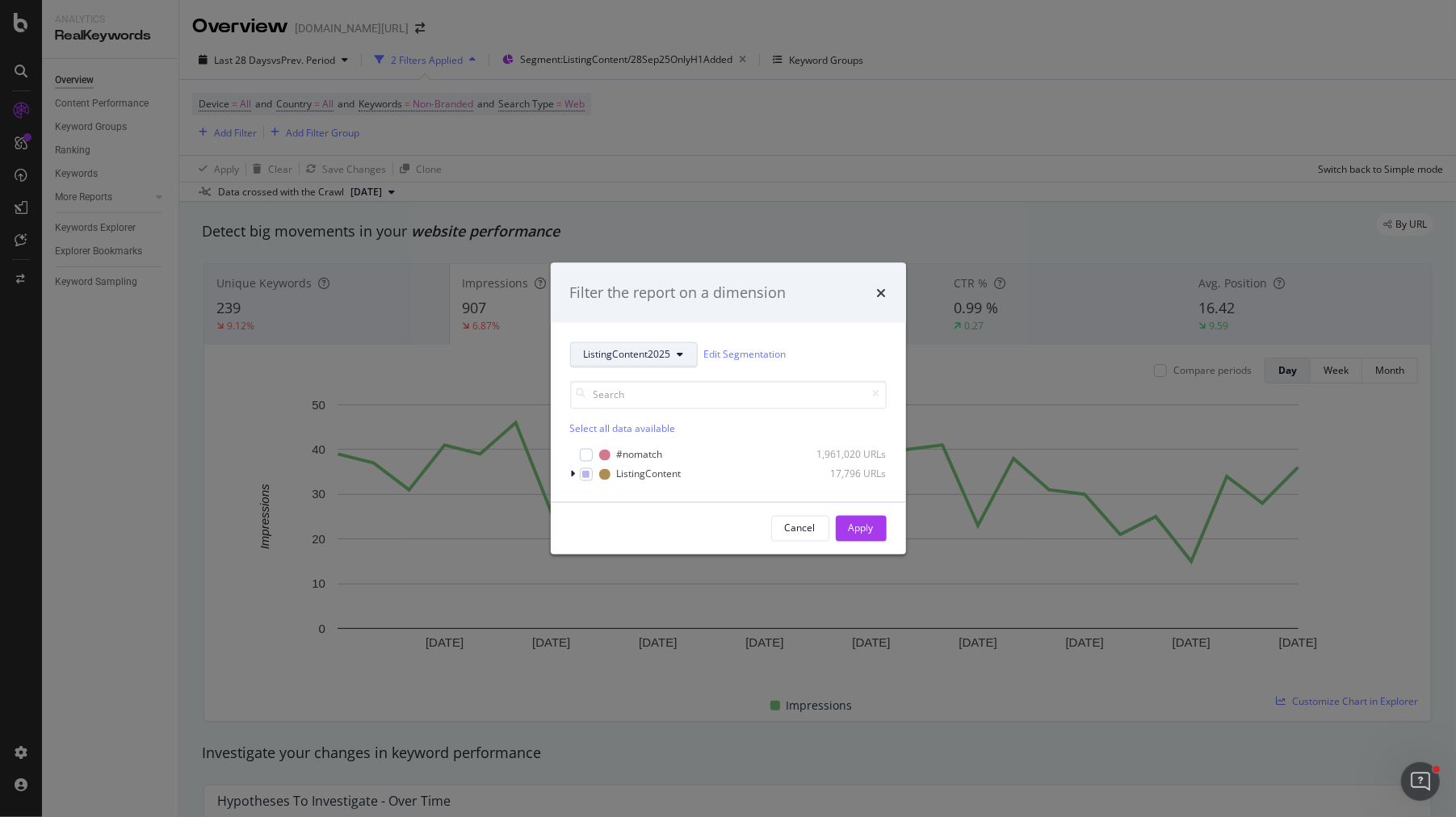
click at [602, 346] on button "ListingContent2025" at bounding box center [634, 354] width 128 height 26
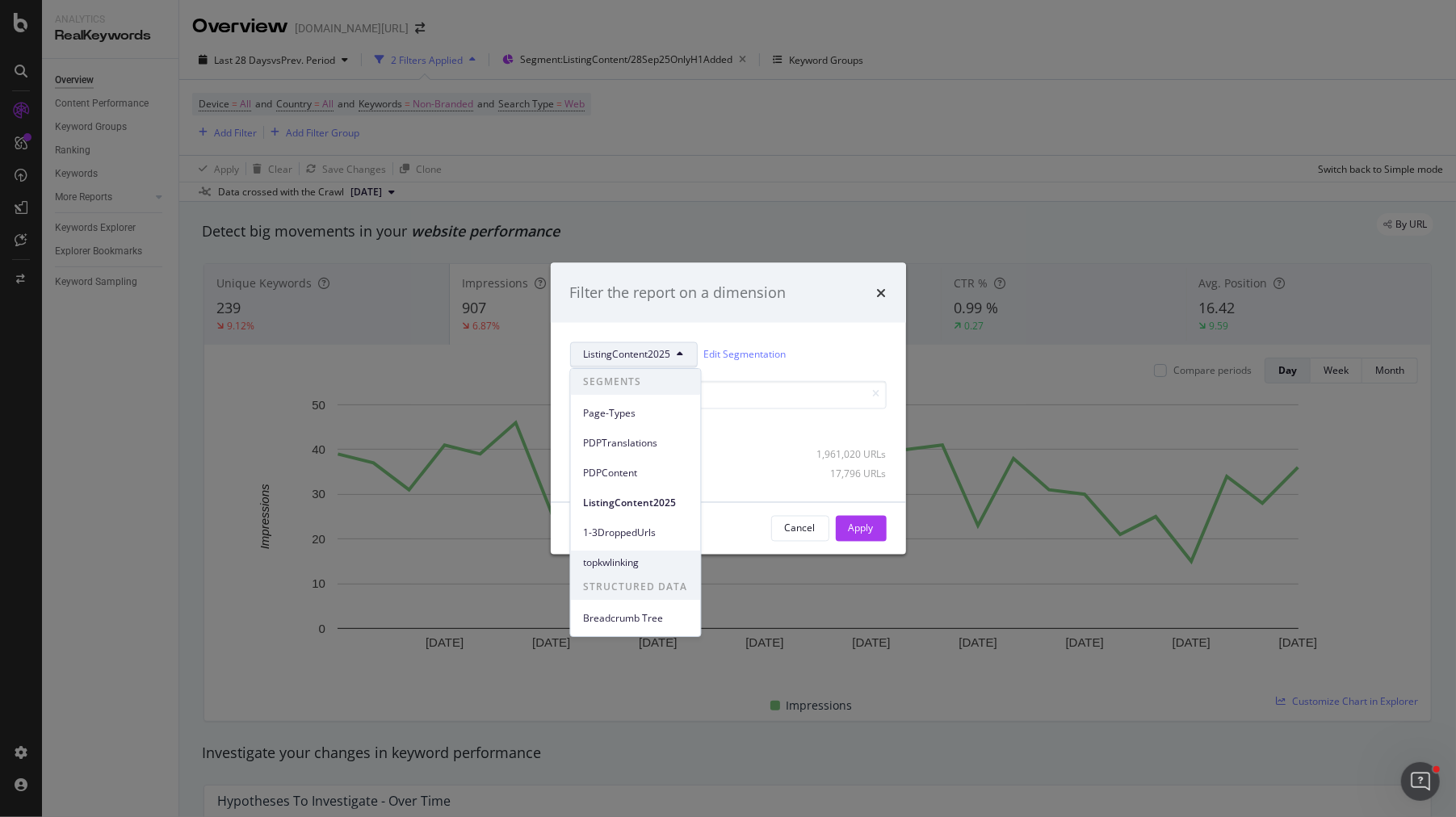
click at [652, 556] on span "topkwlinking" at bounding box center [635, 562] width 104 height 15
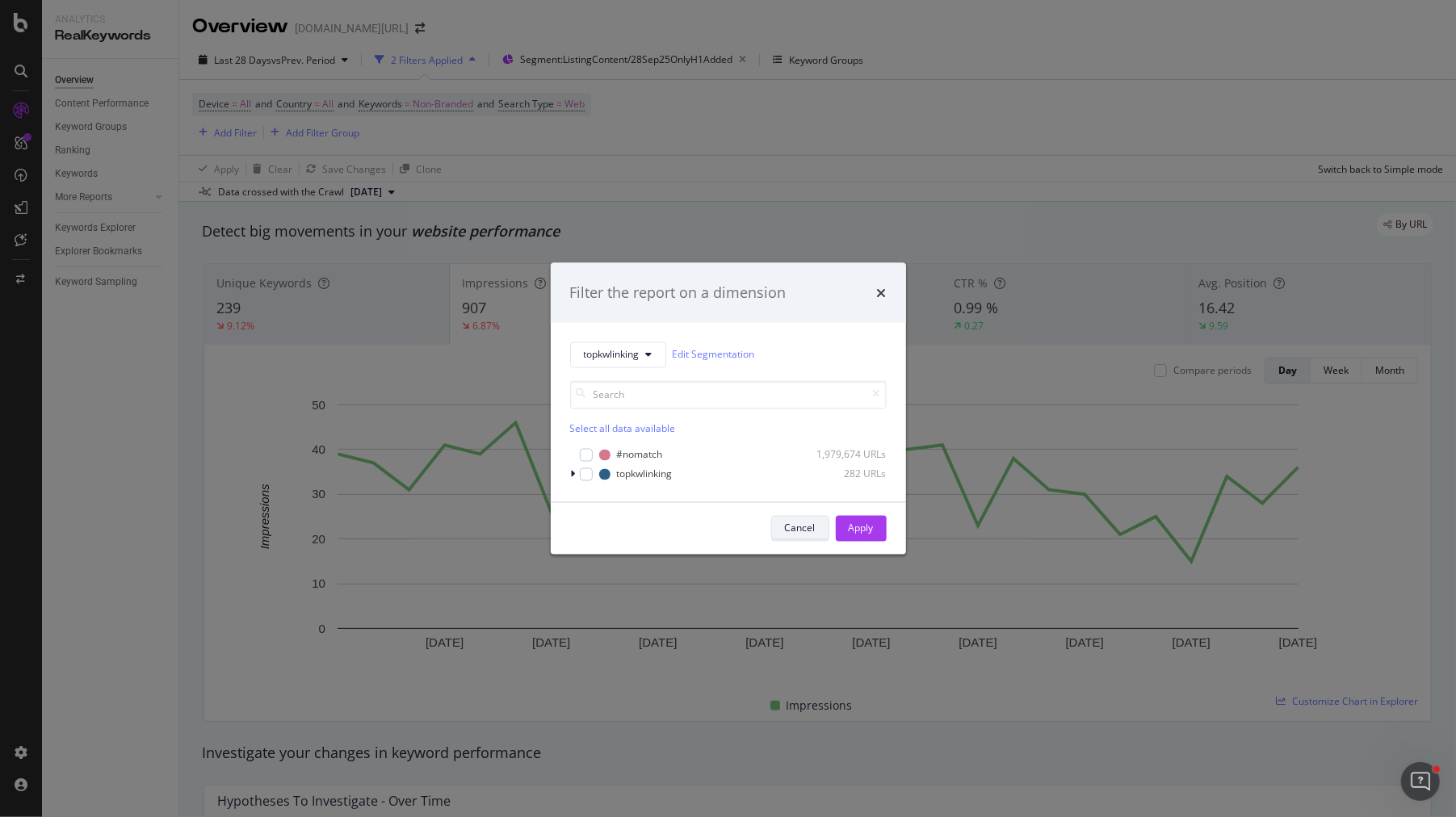
click at [805, 527] on div "Cancel" at bounding box center [800, 528] width 31 height 14
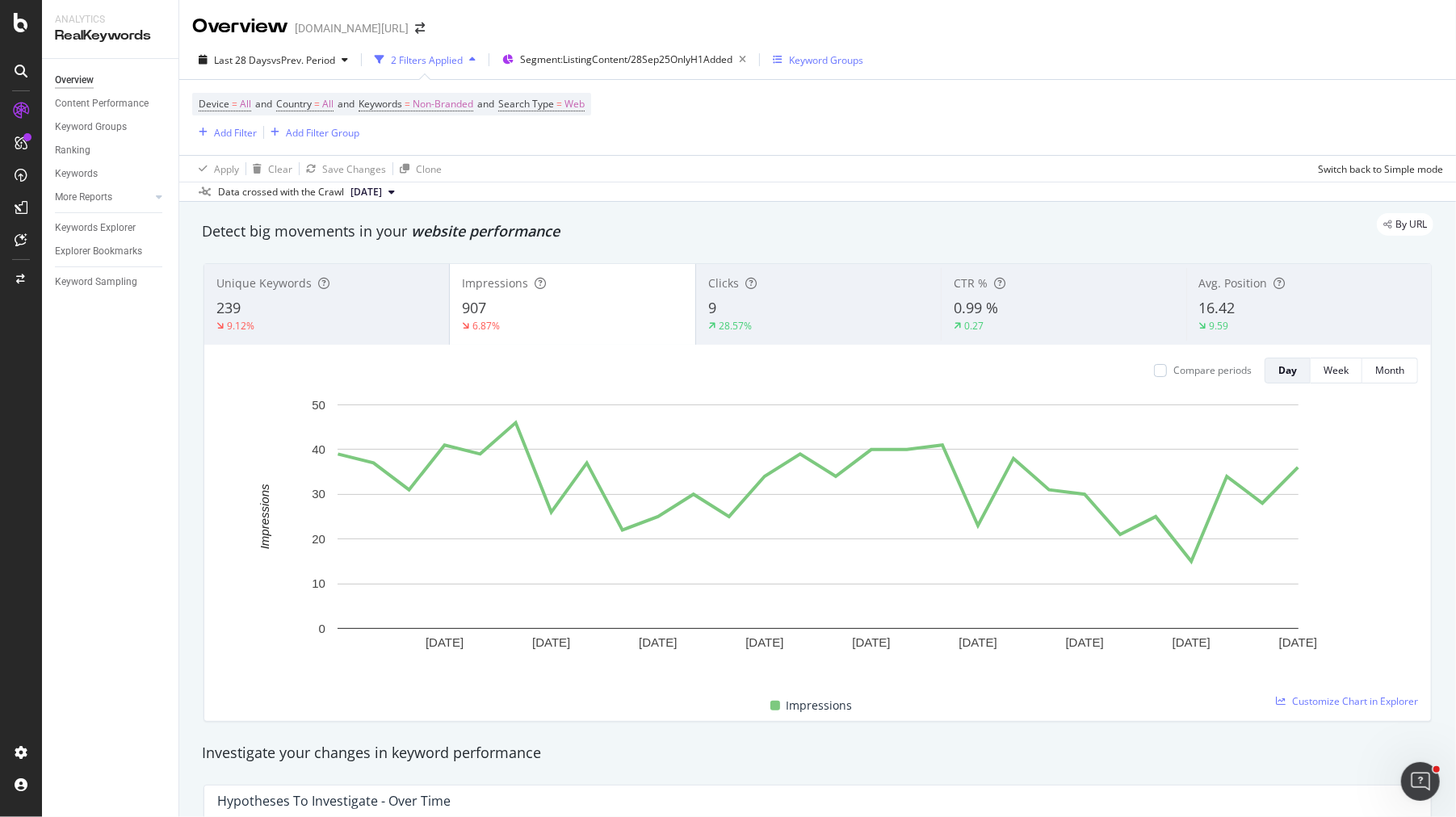
click at [825, 54] on div "Keyword Groups" at bounding box center [826, 60] width 74 height 14
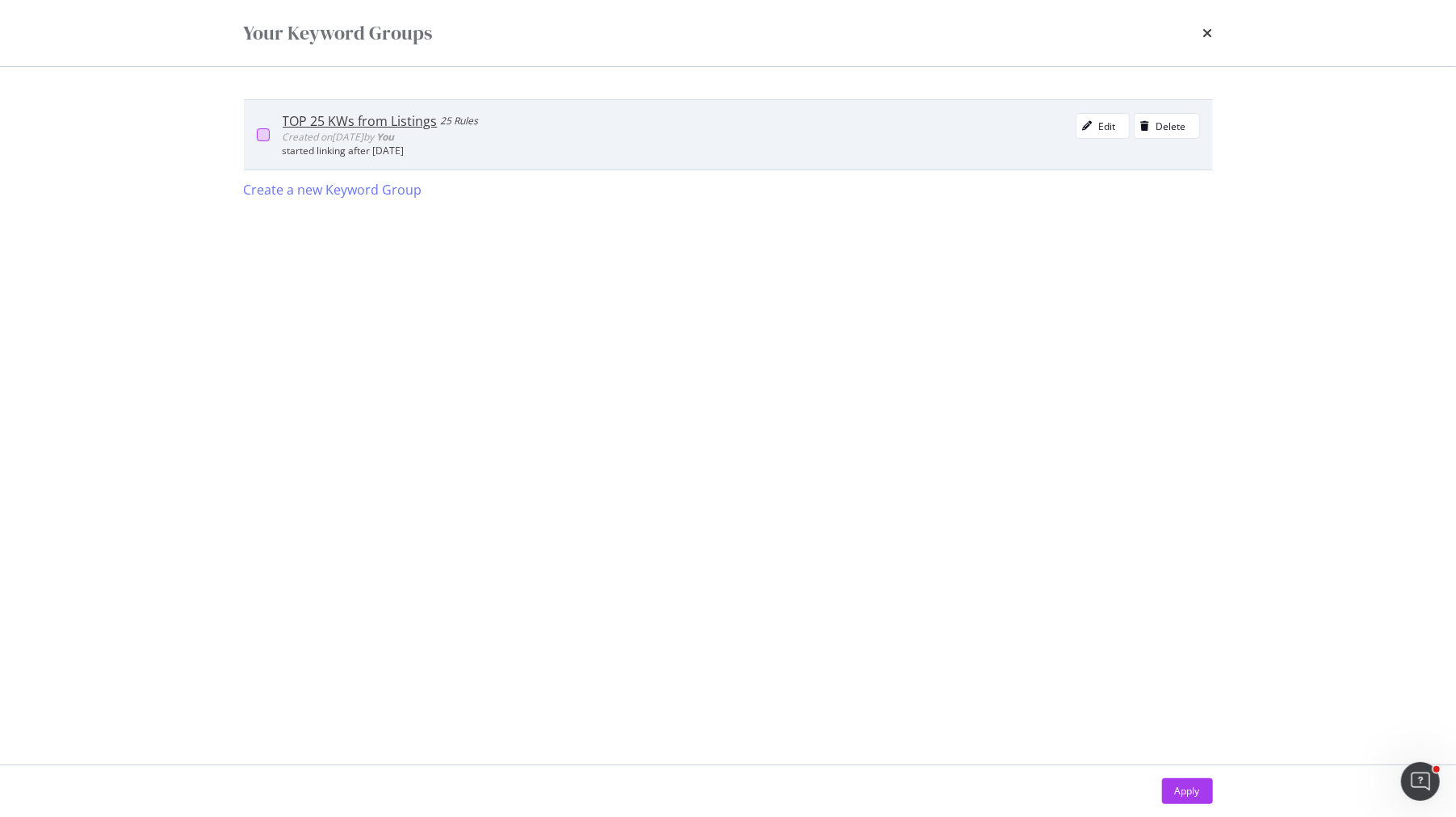
click at [262, 134] on div "modal" at bounding box center [262, 135] width 13 height 13
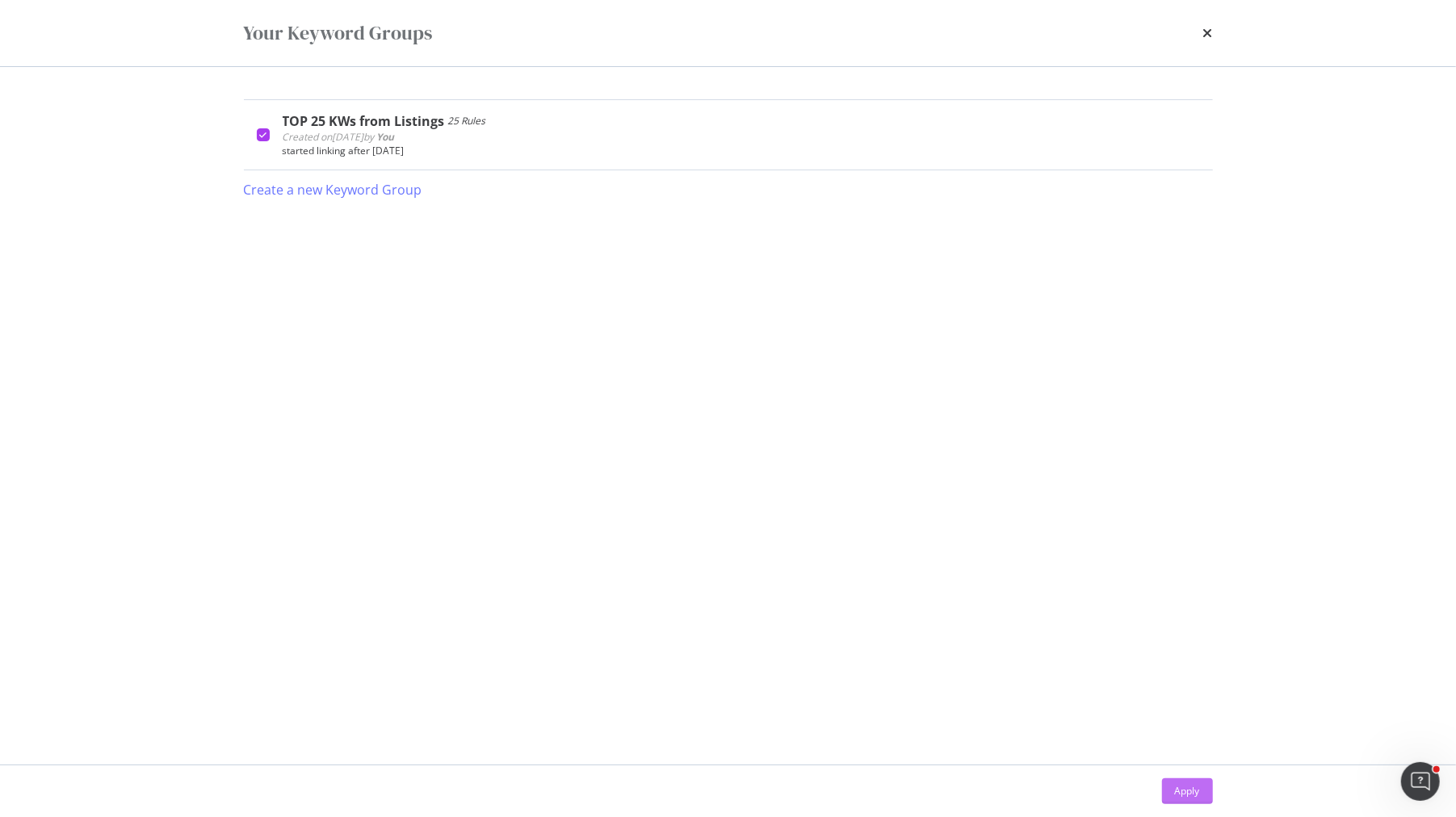
click at [1194, 781] on div "Apply" at bounding box center [1187, 792] width 25 height 24
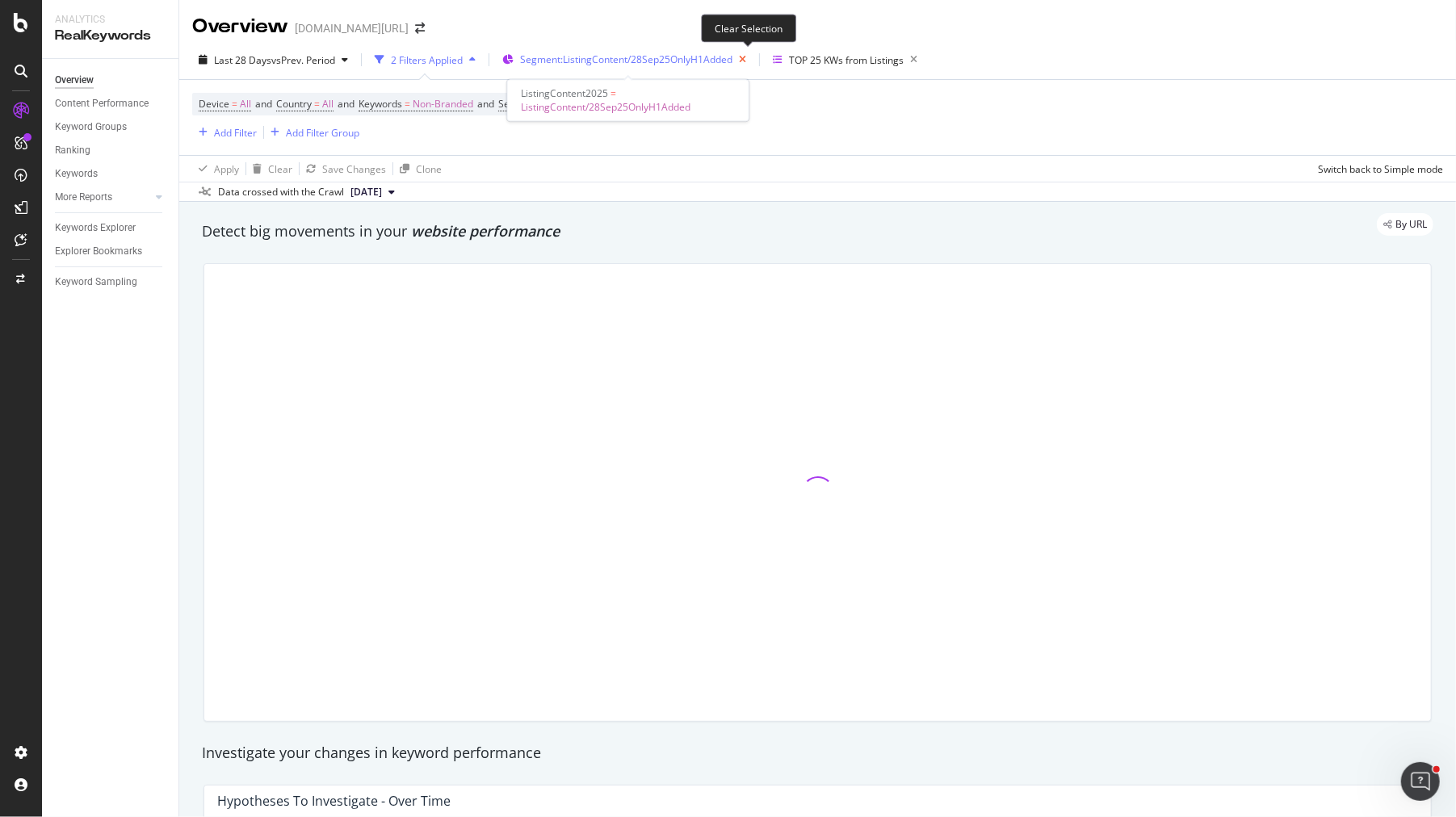
click at [752, 54] on icon "button" at bounding box center [742, 59] width 20 height 23
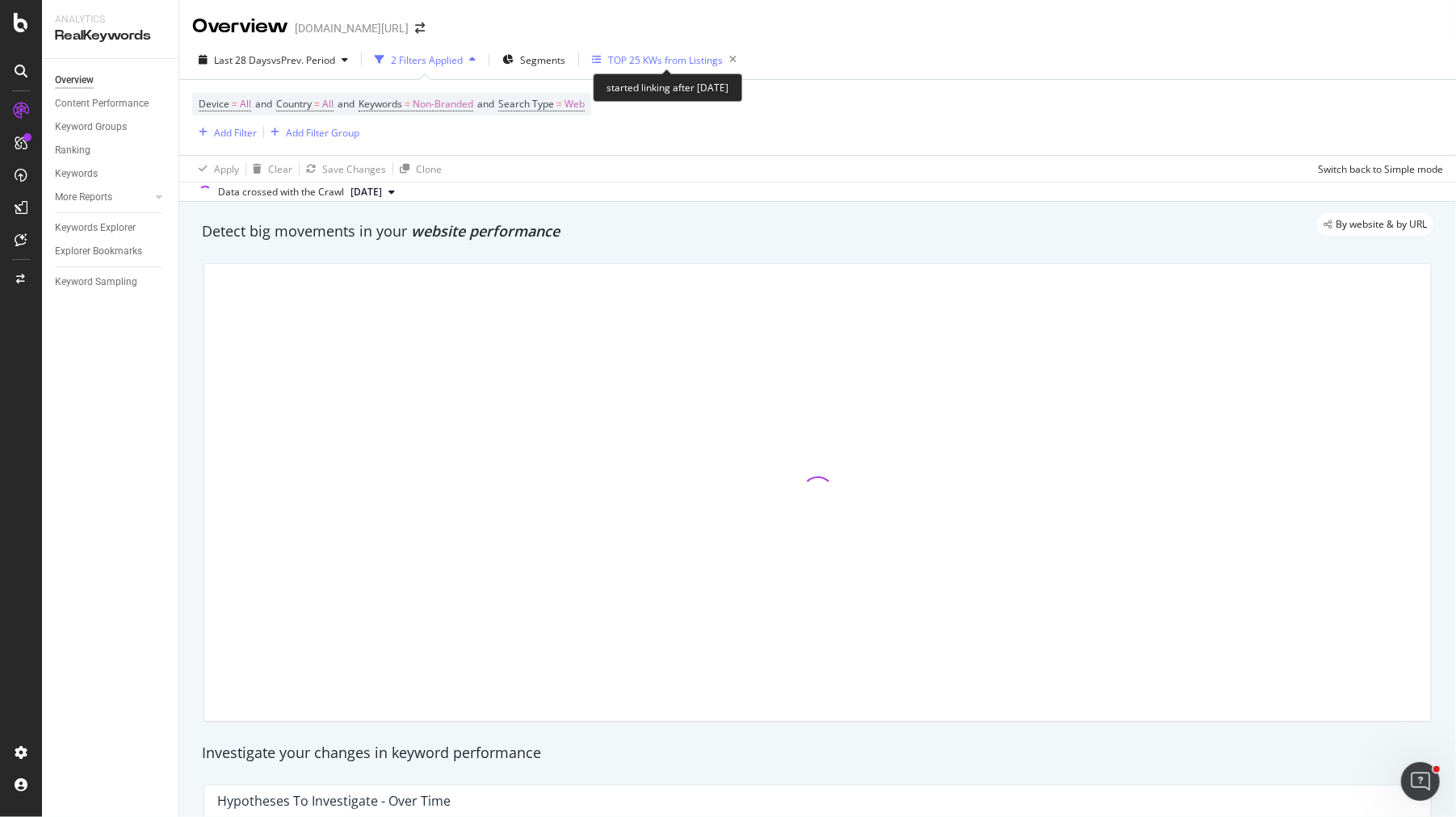
click at [686, 57] on div "TOP 25 KWs from Listings" at bounding box center [665, 60] width 115 height 14
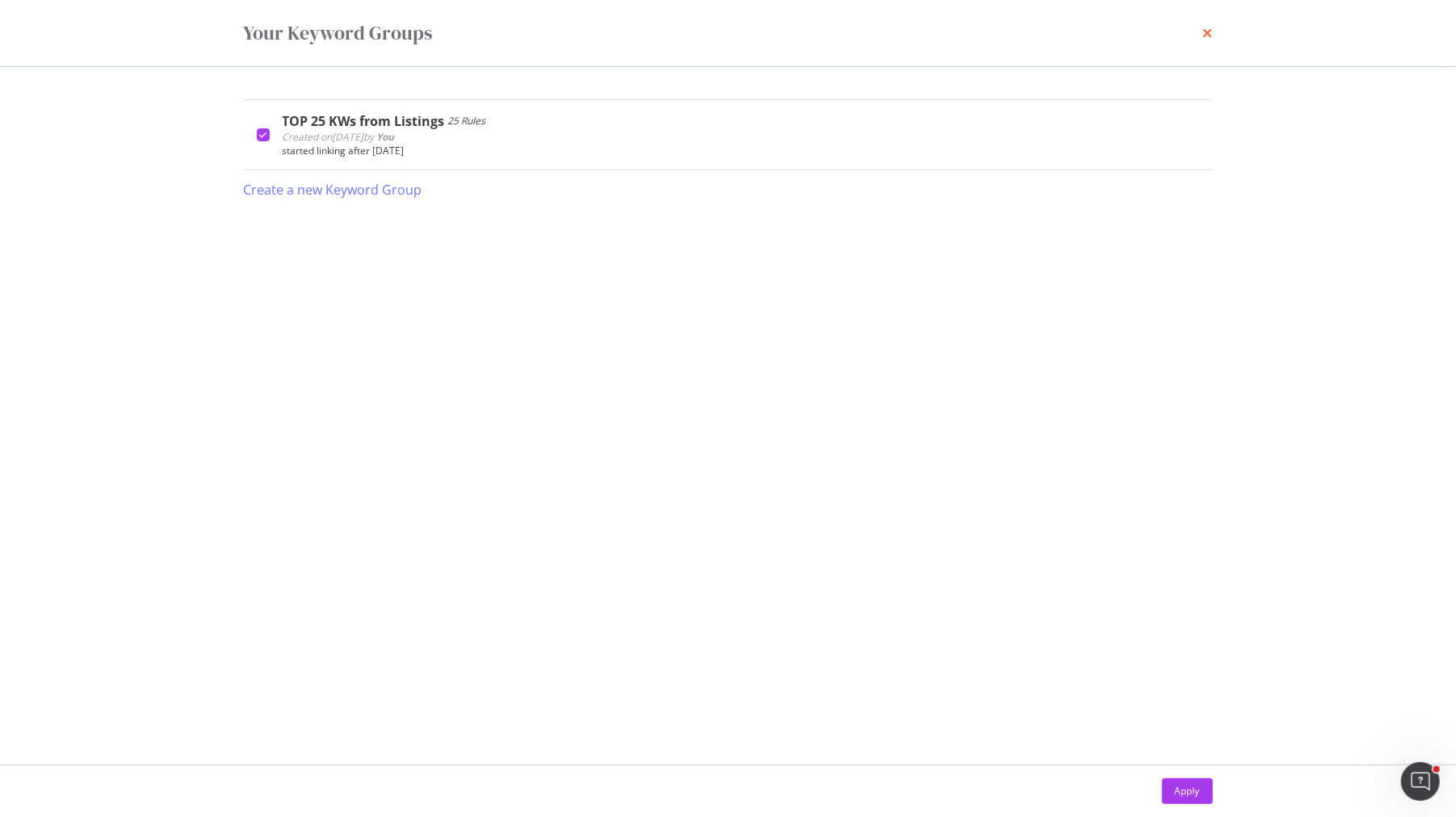
click at [1212, 32] on icon "times" at bounding box center [1208, 32] width 10 height 13
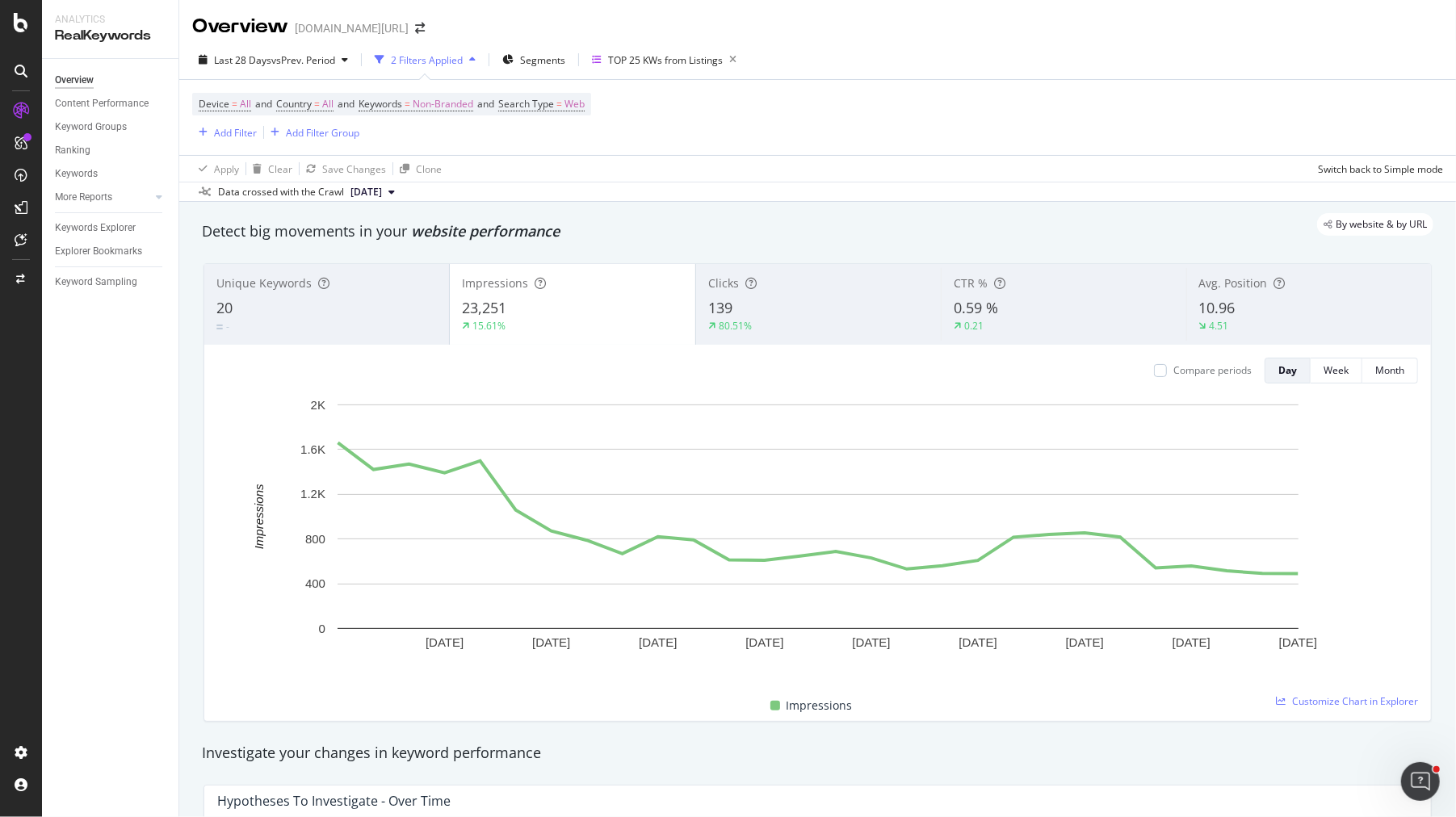
click at [756, 298] on div "139" at bounding box center [818, 309] width 220 height 21
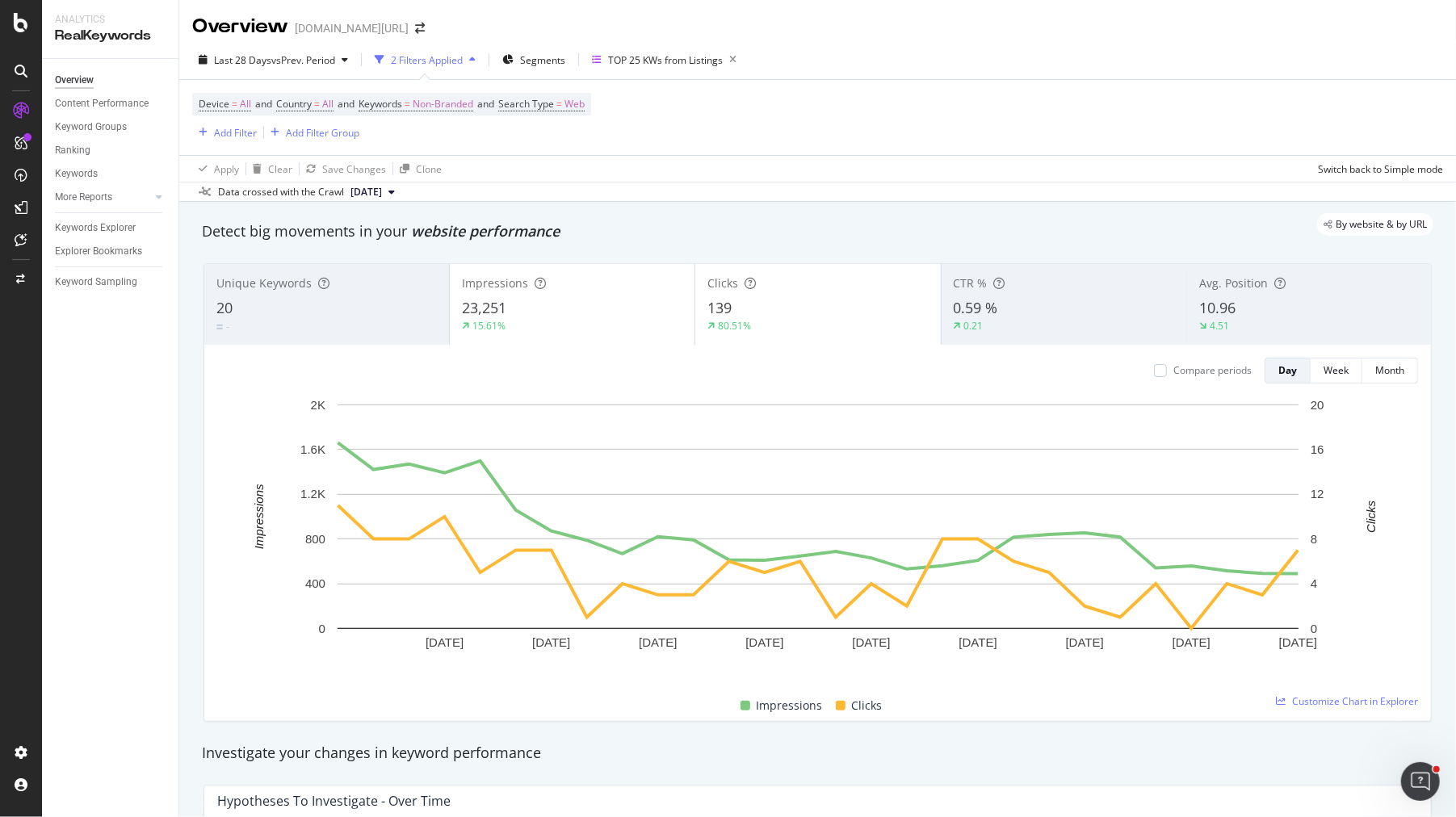
click at [623, 345] on div "Compare periods Day Week Month [DATE] [DATE] [DATE] [DATE] [DATE] [DATE] [DATE]…" at bounding box center [817, 533] width 1227 height 376
click at [592, 319] on div "15.61%" at bounding box center [572, 326] width 220 height 15
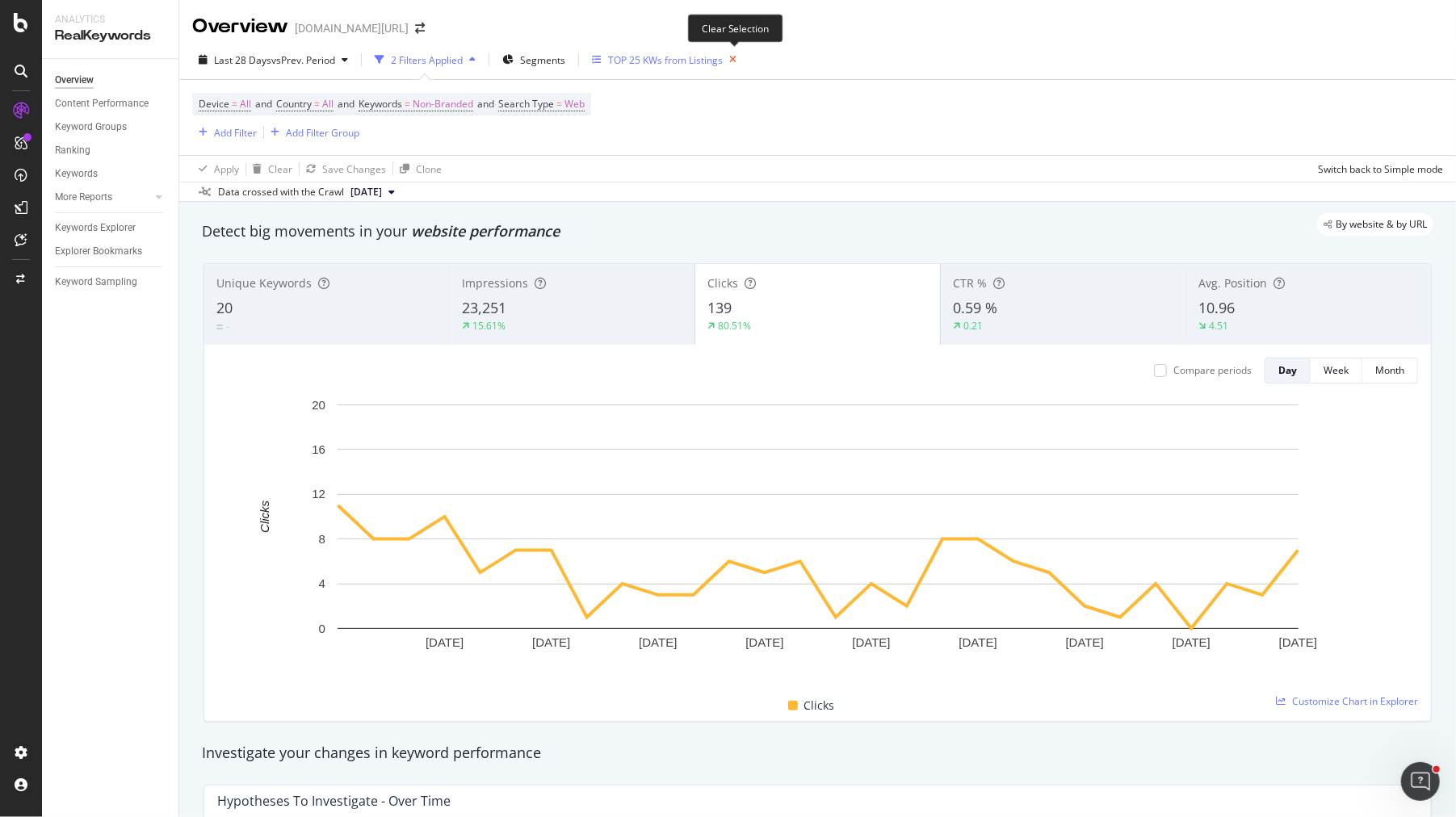
click at [733, 60] on icon "button" at bounding box center [732, 59] width 20 height 23
